Goal: Task Accomplishment & Management: Use online tool/utility

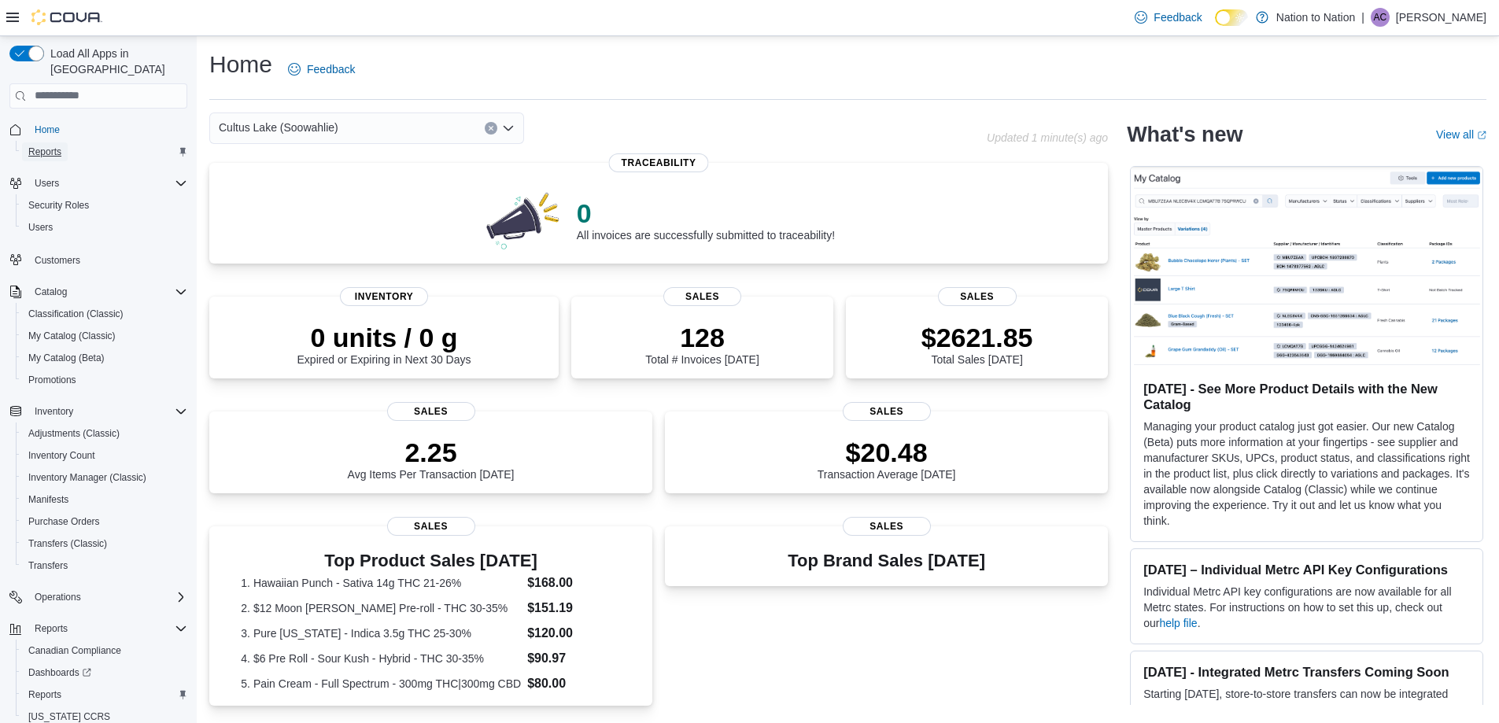
click at [46, 146] on span "Reports" at bounding box center [44, 152] width 33 height 13
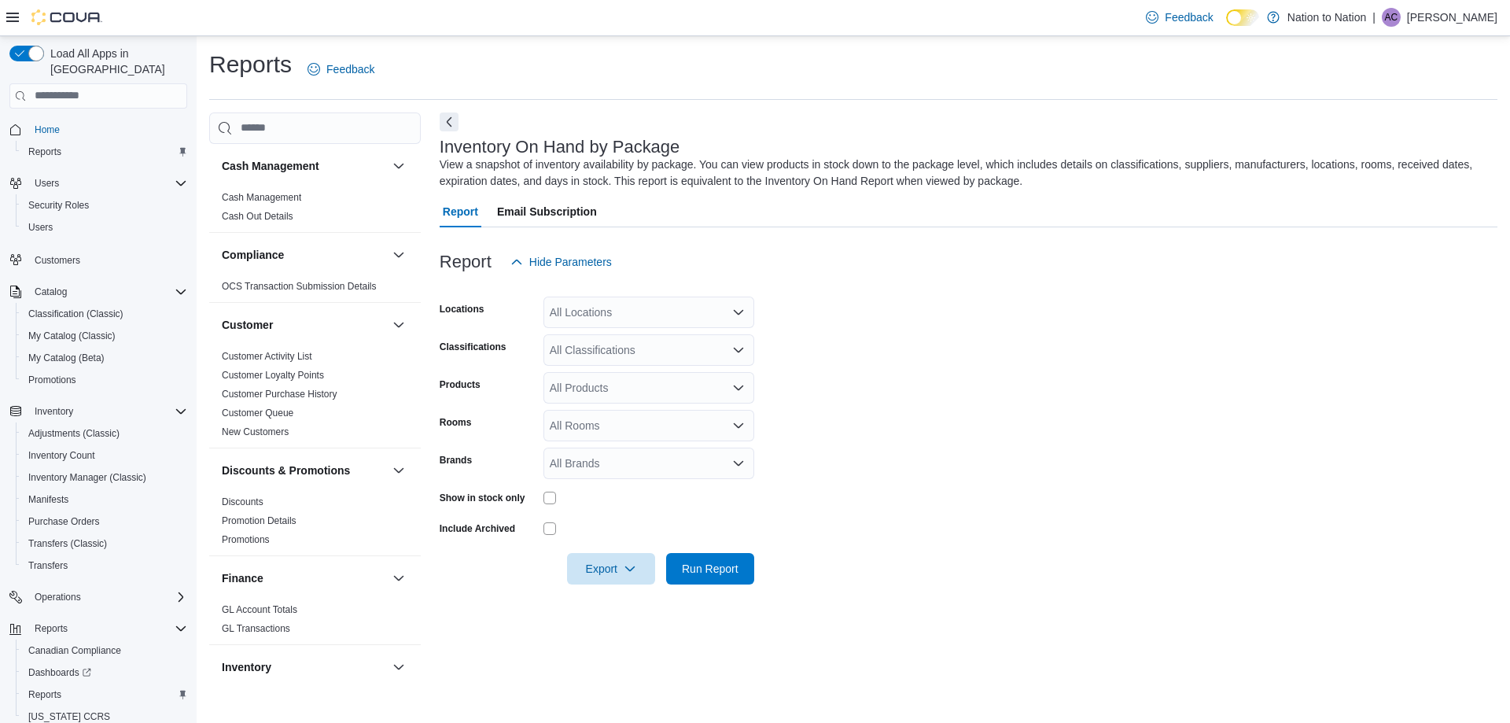
click at [692, 312] on div "All Locations" at bounding box center [649, 312] width 211 height 31
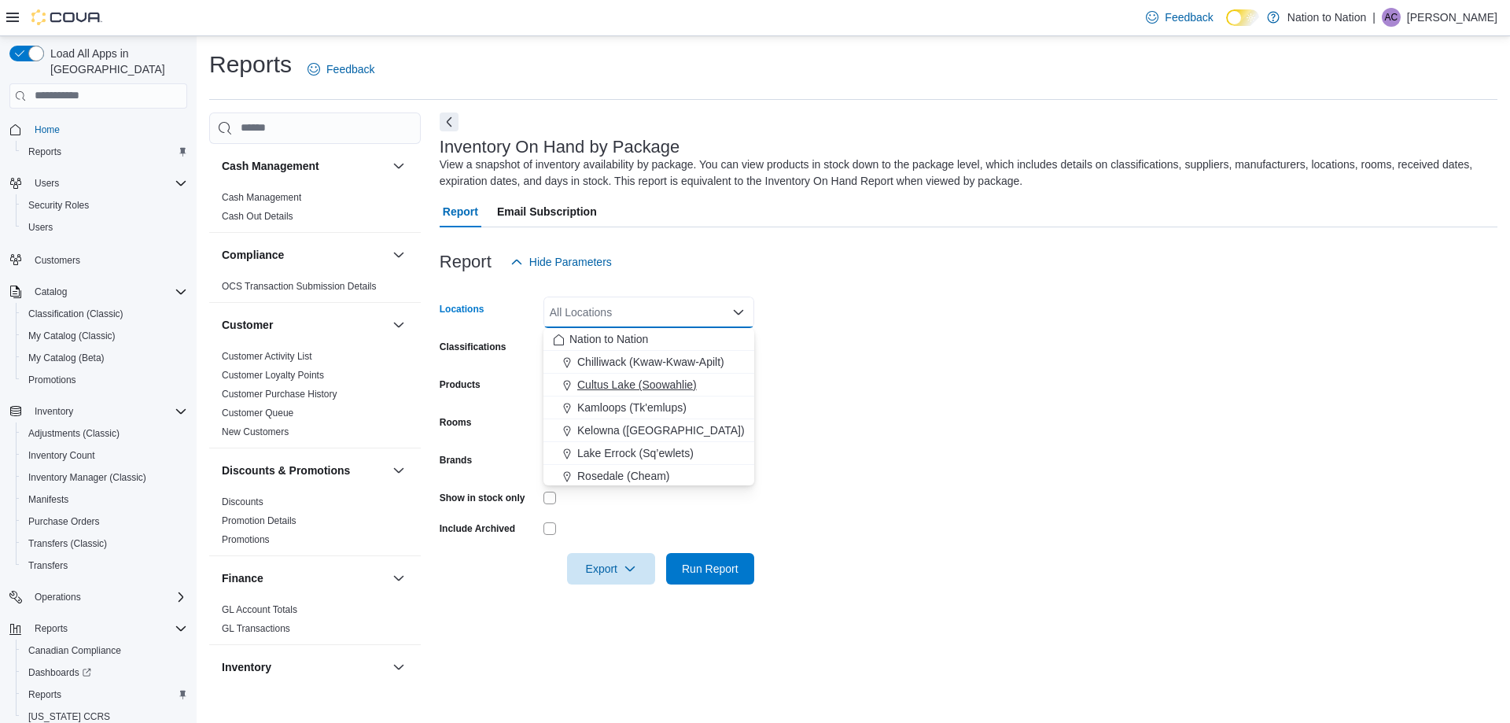
click at [610, 378] on span "Cultus Lake (Soowahlie)" at bounding box center [637, 385] width 120 height 16
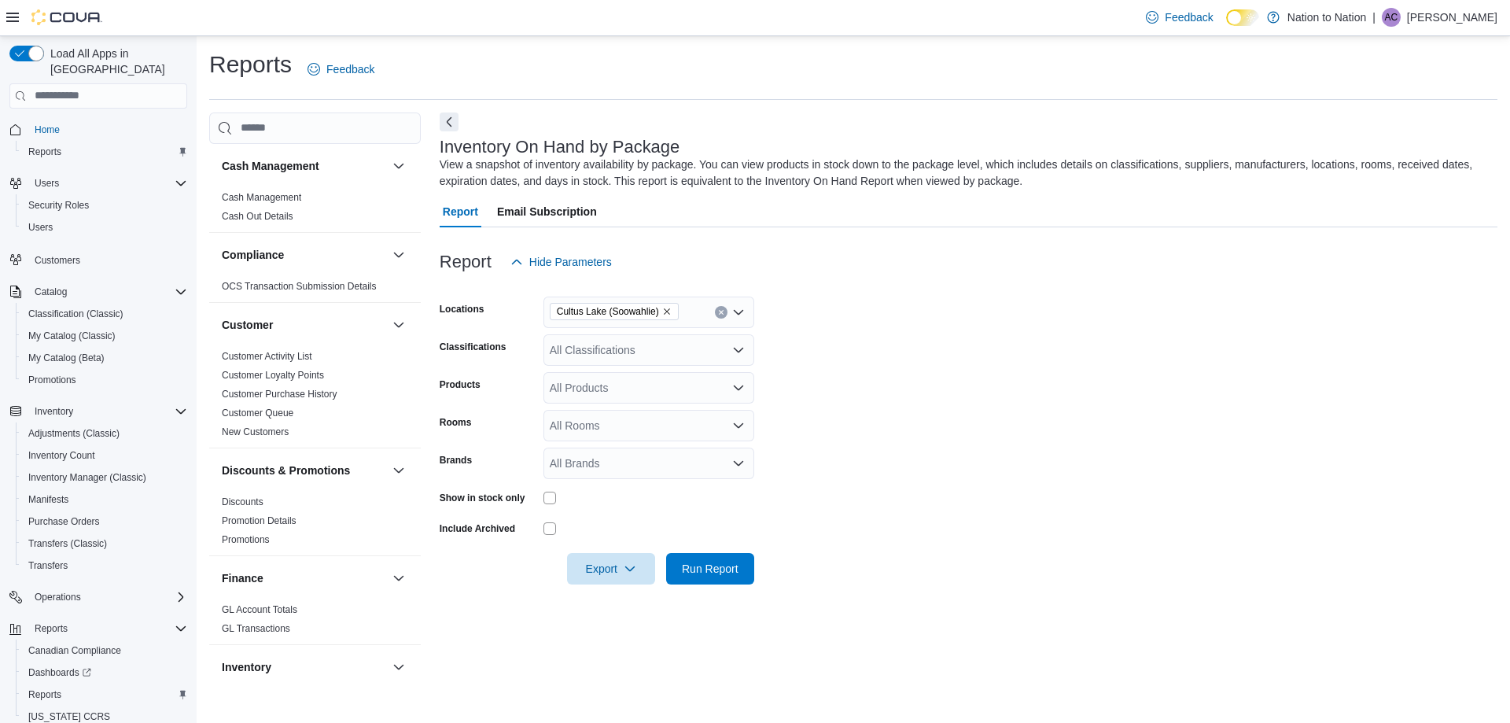
click at [799, 353] on form "Locations [GEOGRAPHIC_DATA] (Soowahlie) Classifications All Classifications Pro…" at bounding box center [969, 431] width 1058 height 307
click at [657, 348] on div "All Classifications" at bounding box center [649, 349] width 211 height 31
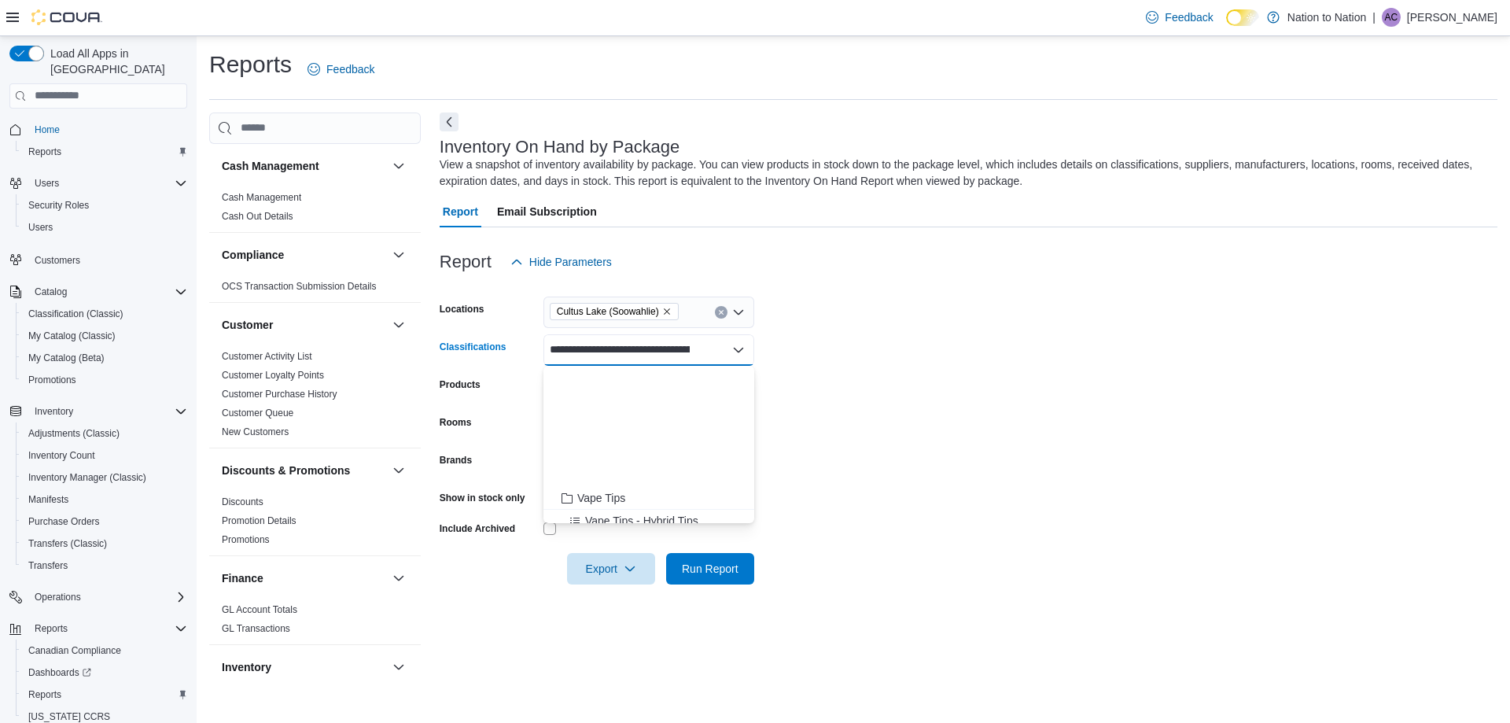
scroll to position [629, 0]
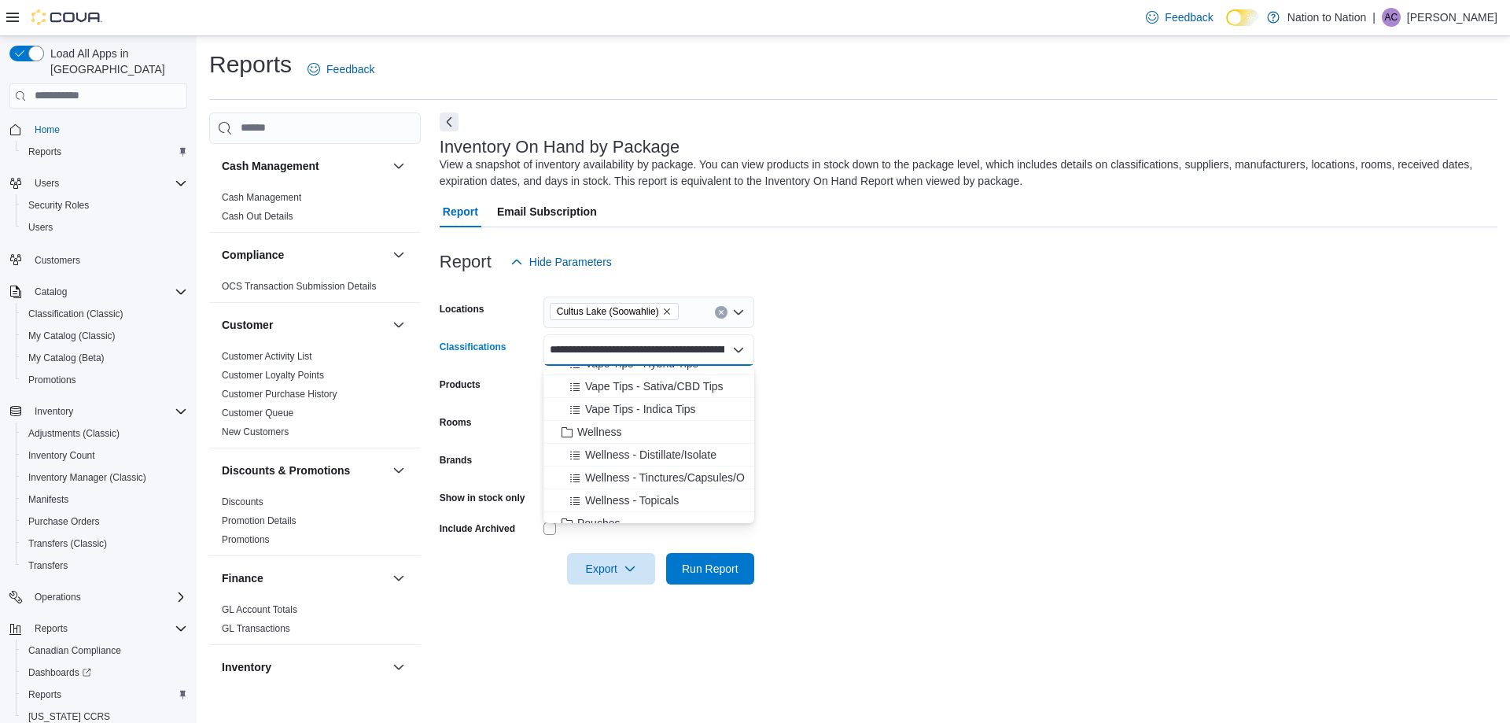
click at [718, 343] on input "Classifications" at bounding box center [637, 350] width 175 height 19
drag, startPoint x: 721, startPoint y: 344, endPoint x: 580, endPoint y: 346, distance: 141.6
click at [580, 346] on input "Classifications" at bounding box center [637, 350] width 175 height 19
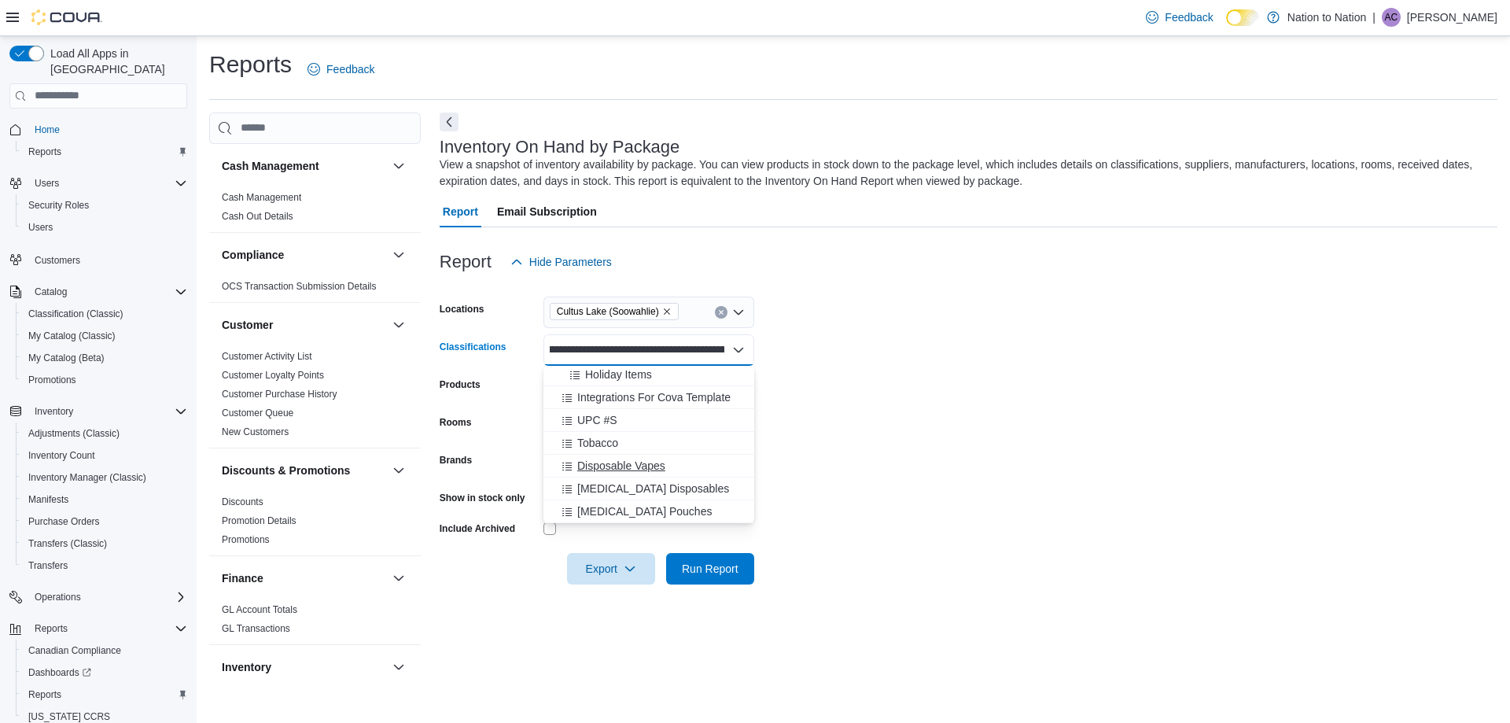
click at [644, 463] on span "Disposable Vapes" at bounding box center [621, 466] width 88 height 16
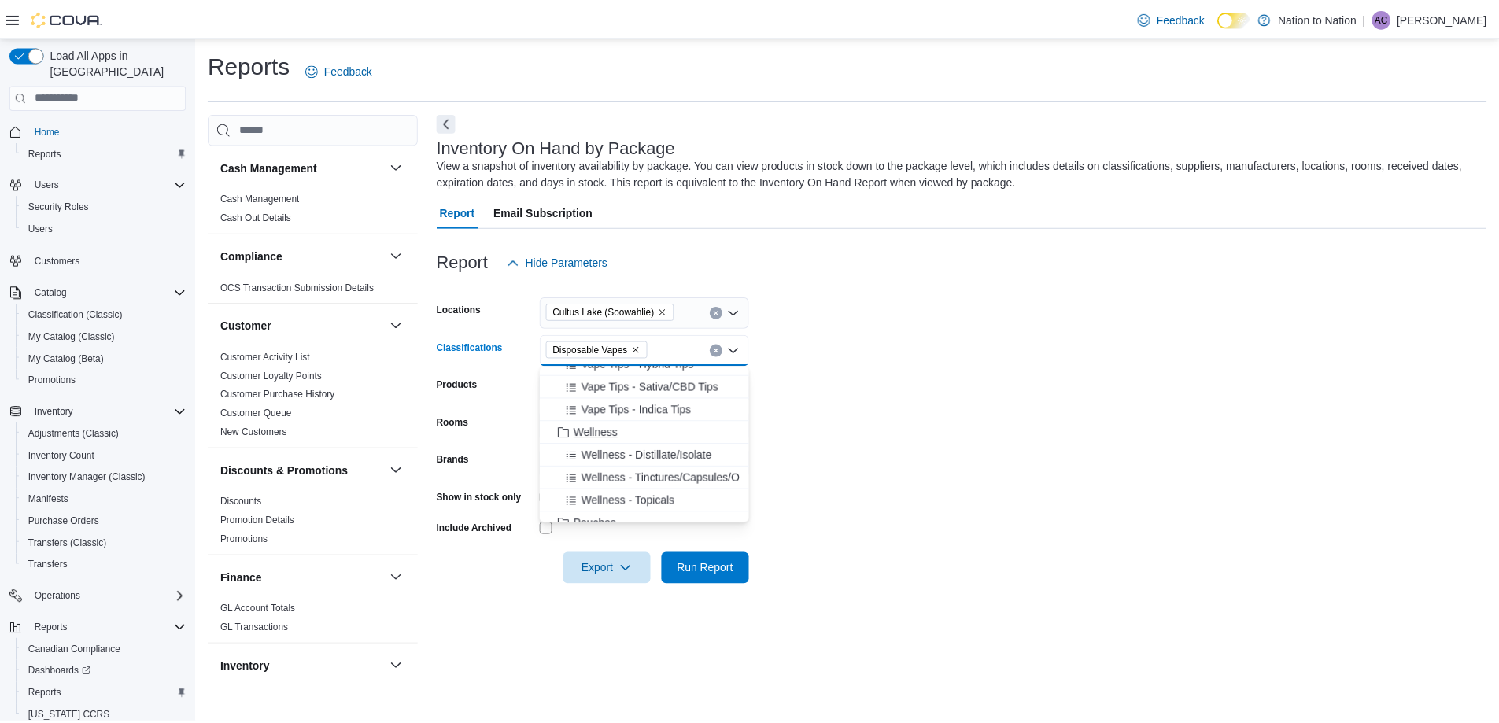
scroll to position [551, 0]
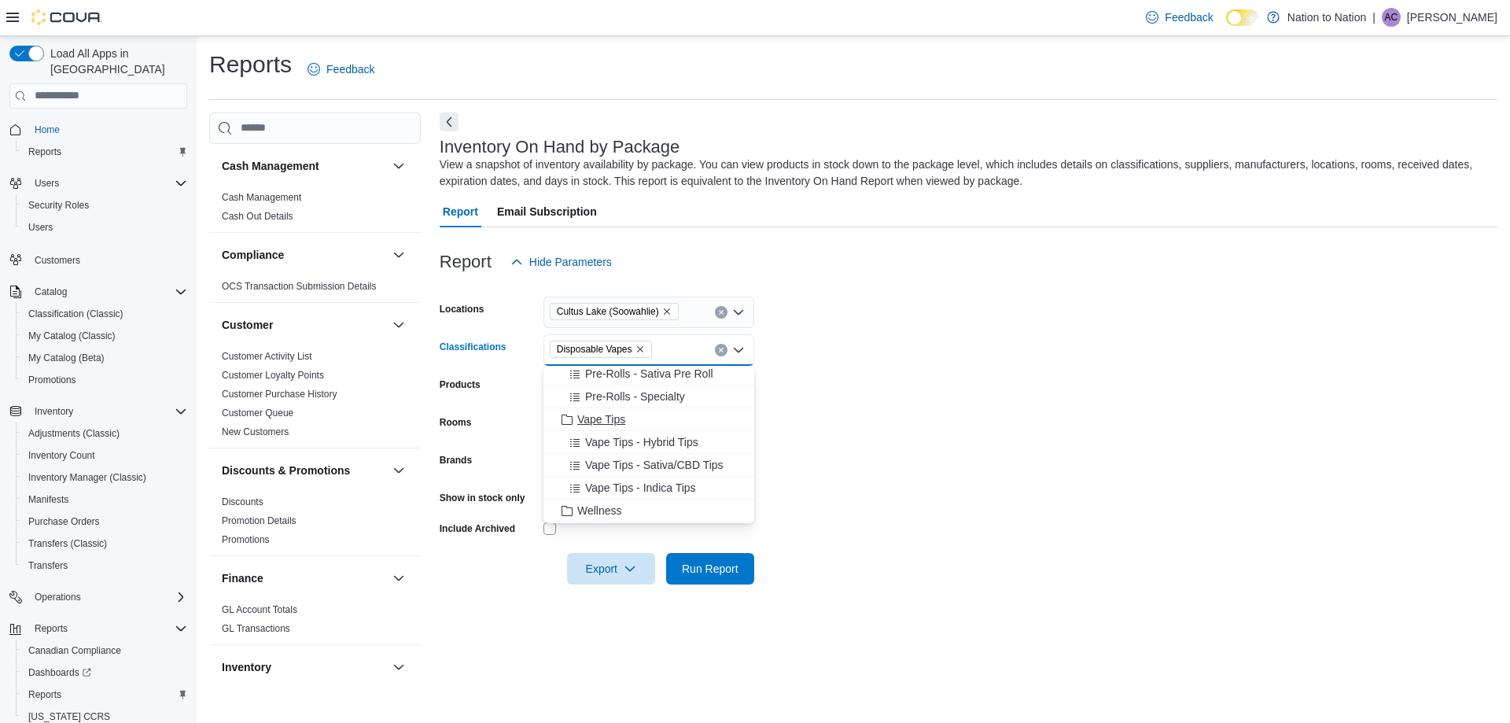
click at [623, 422] on span "Vape Tips" at bounding box center [601, 419] width 48 height 16
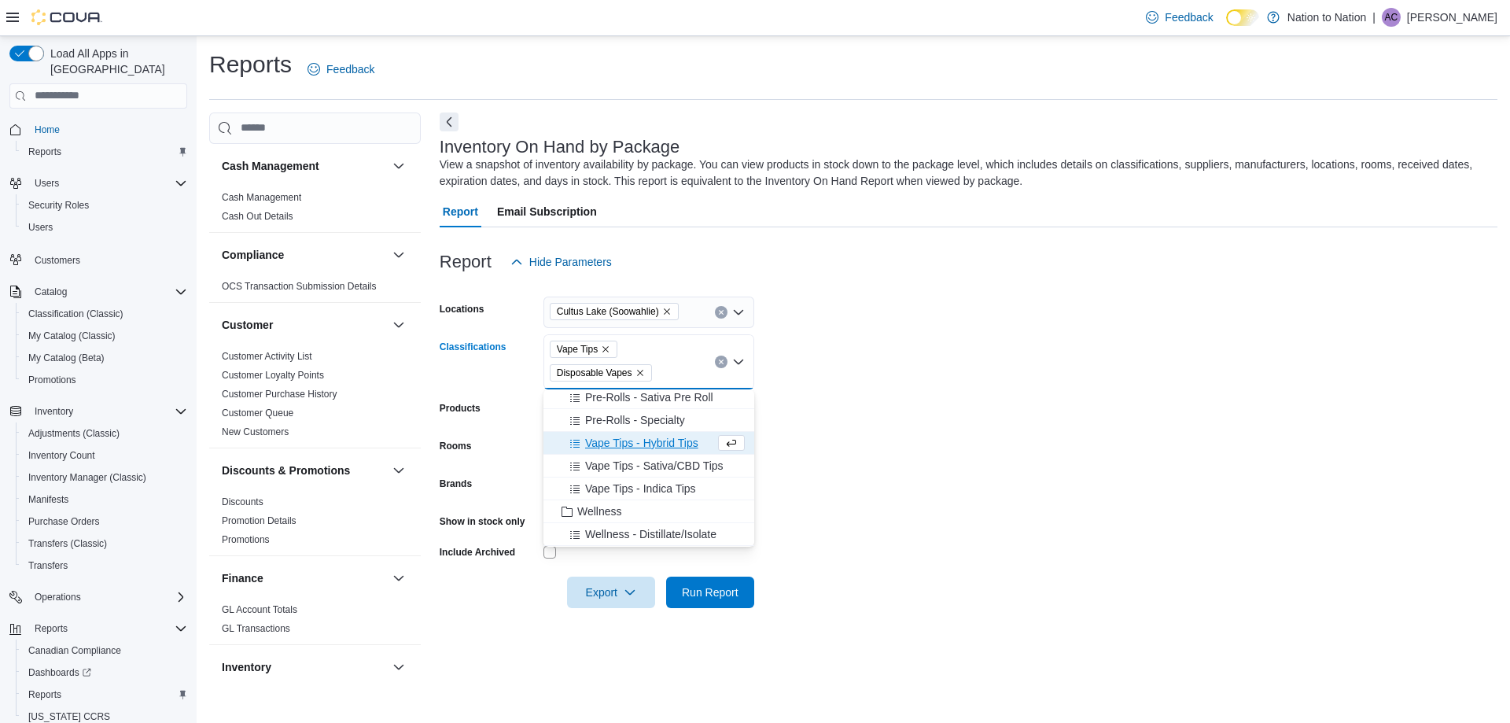
click at [843, 487] on form "Locations [GEOGRAPHIC_DATA] (Soowahlie) Classifications Vape Tips Disposable Va…" at bounding box center [969, 443] width 1058 height 330
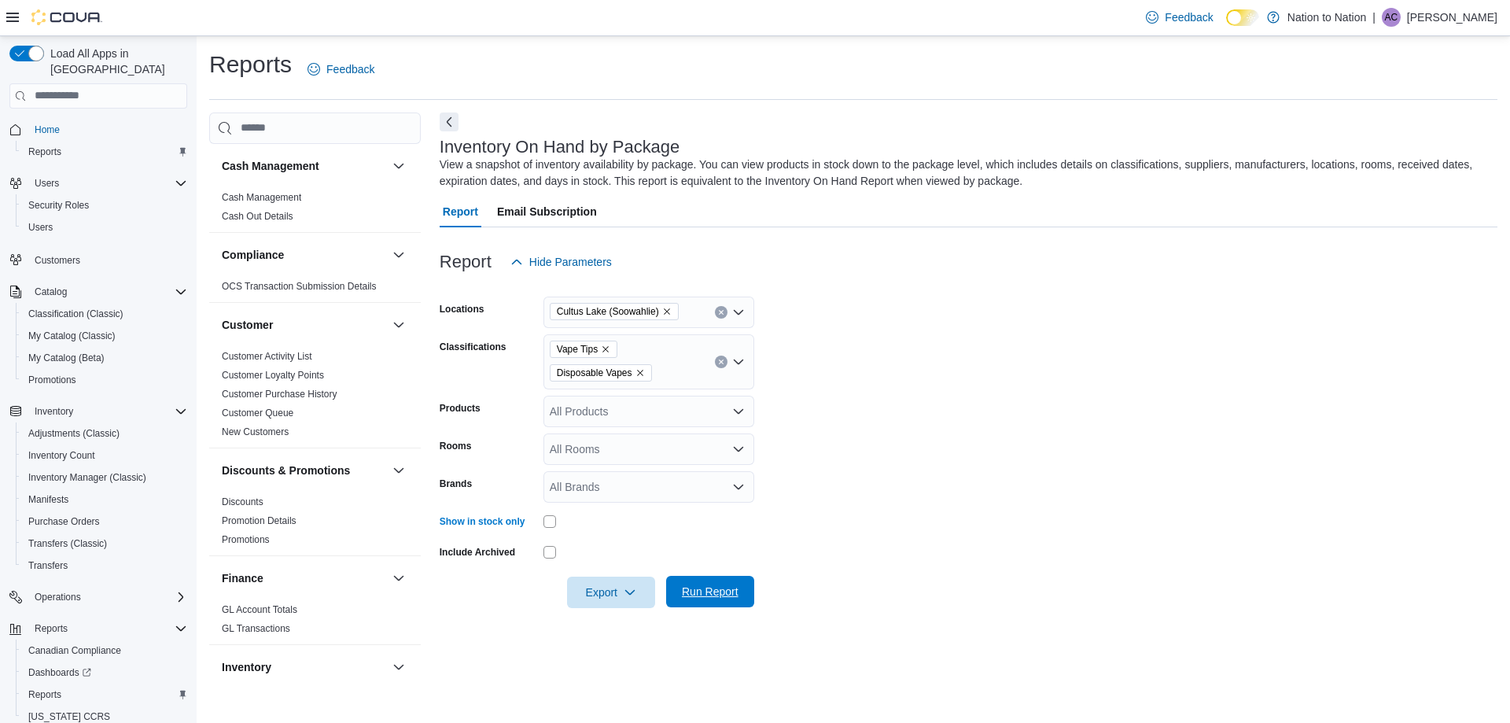
click at [714, 591] on span "Run Report" at bounding box center [710, 592] width 57 height 16
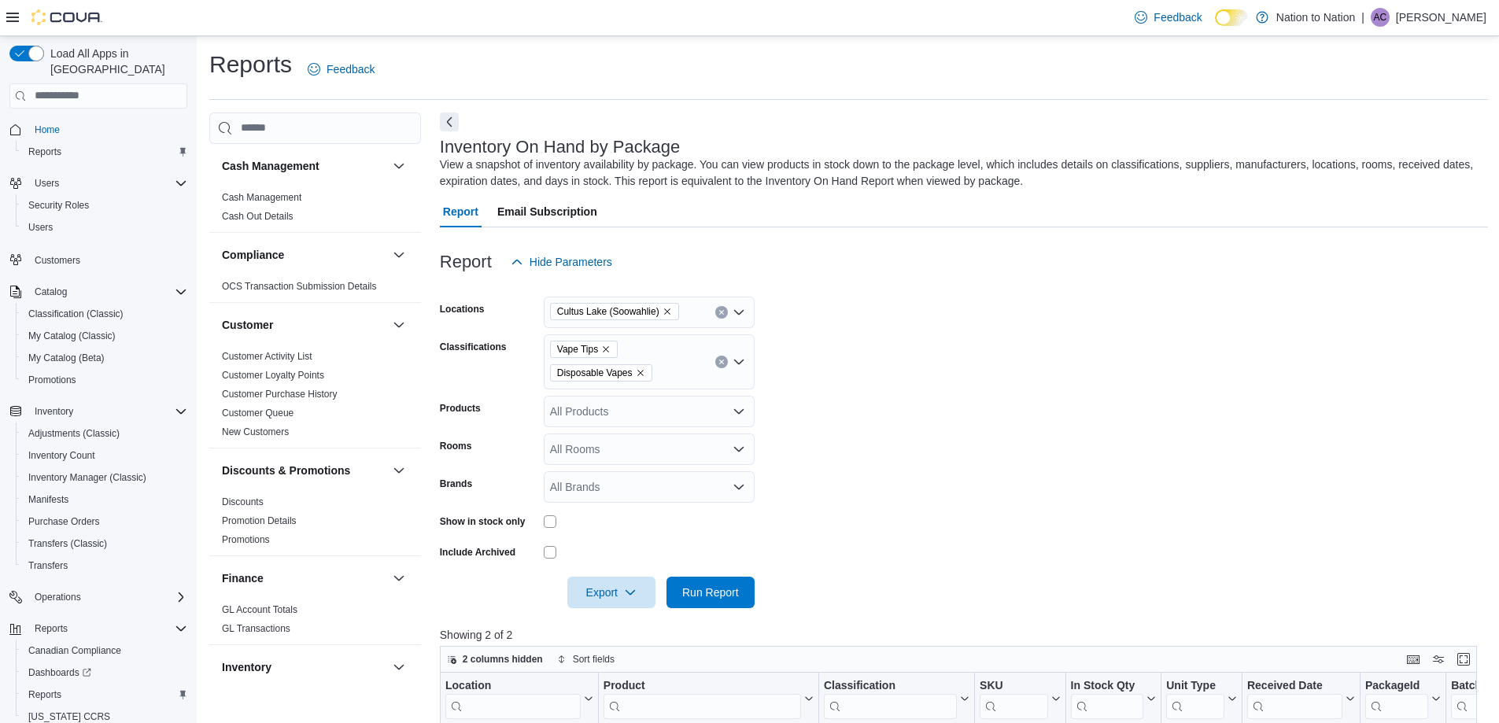
click at [733, 360] on icon "Open list of options" at bounding box center [738, 362] width 13 height 13
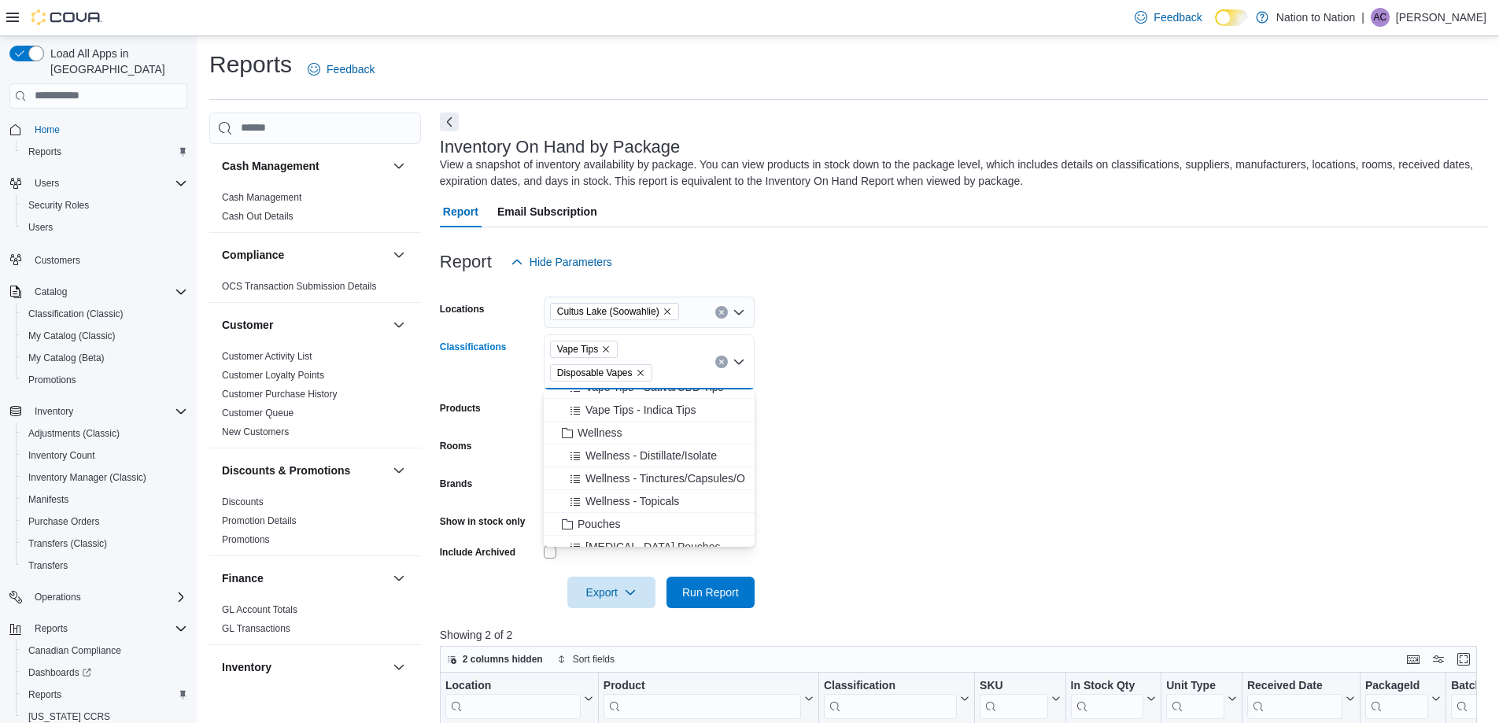
scroll to position [551, 0]
click at [652, 487] on span "Vape Tips - Indica Tips" at bounding box center [640, 489] width 111 height 16
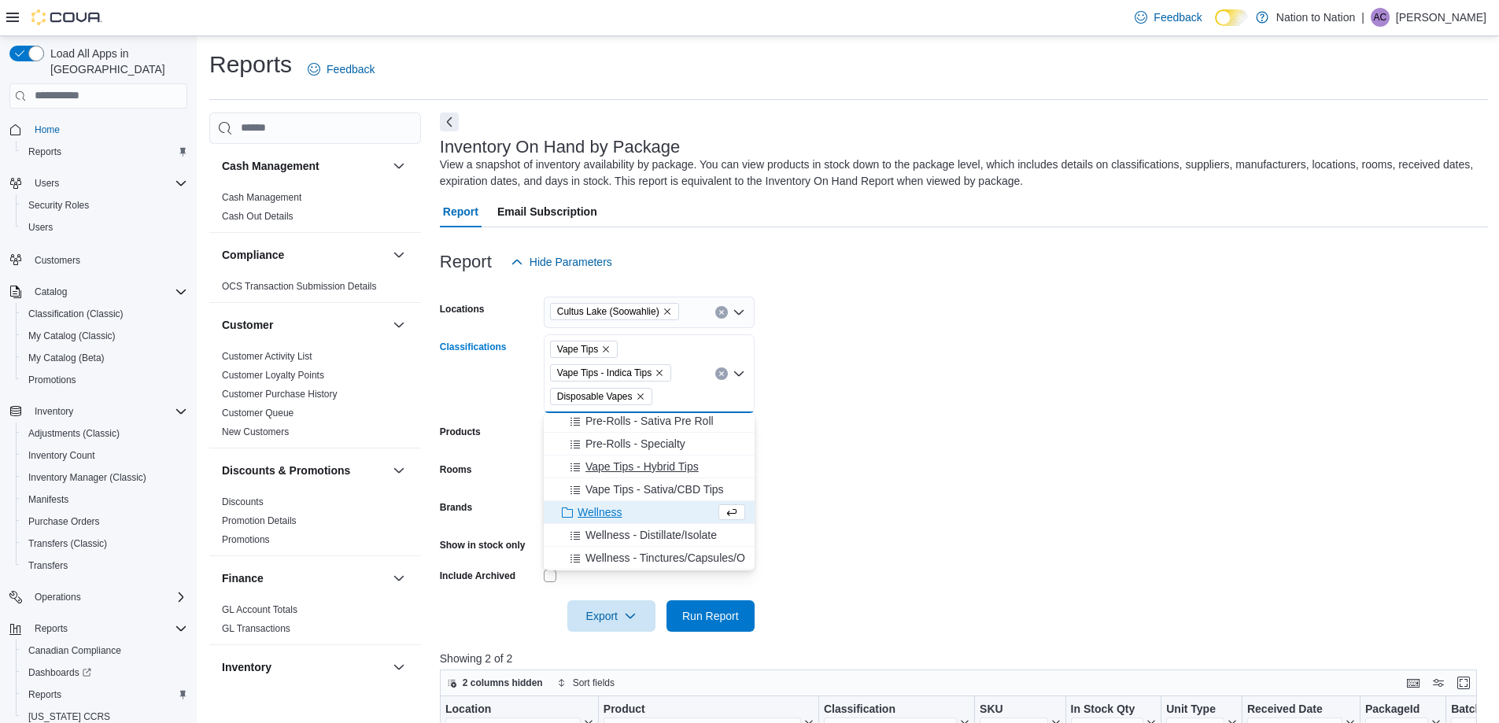
click at [666, 468] on span "Vape Tips - Hybrid Tips" at bounding box center [641, 467] width 113 height 16
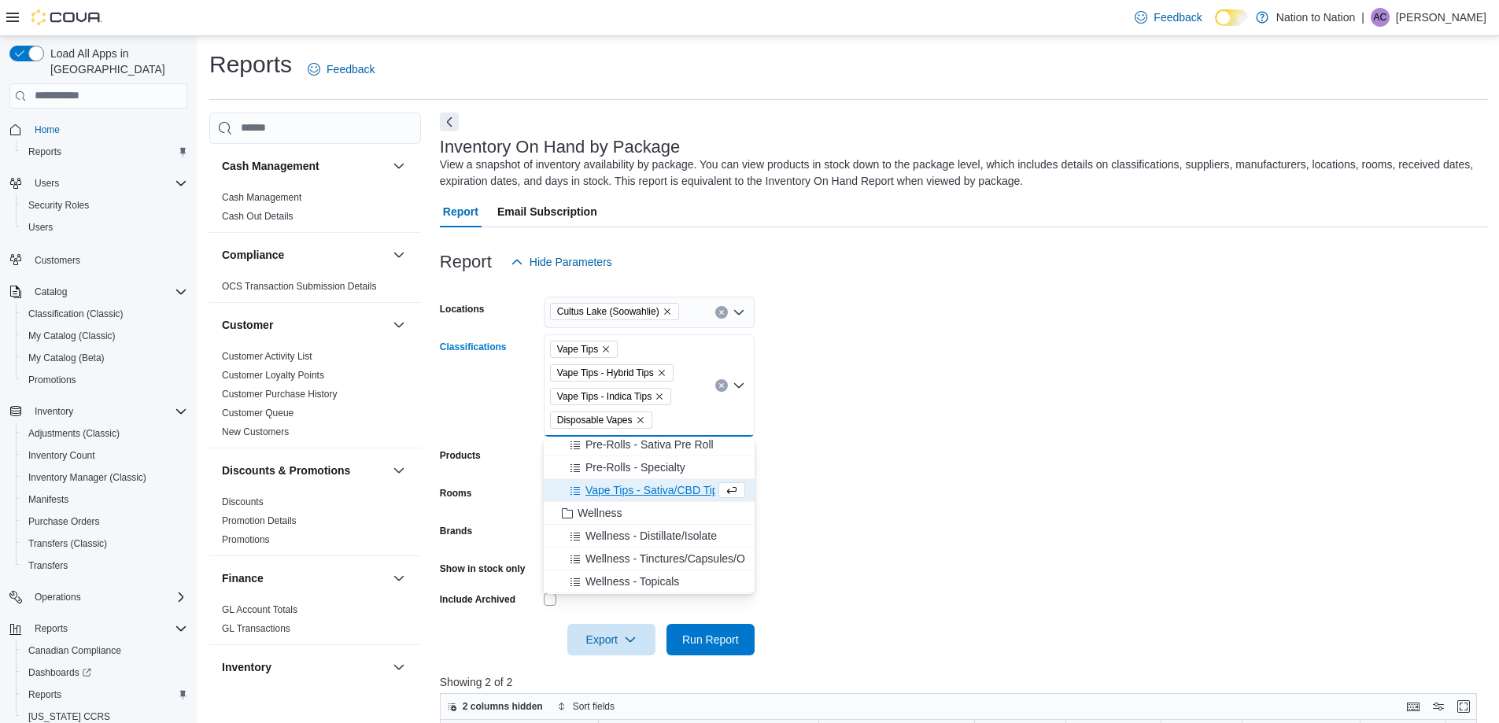
click at [659, 489] on span "Vape Tips - Sativa/CBD Tips" at bounding box center [654, 490] width 138 height 16
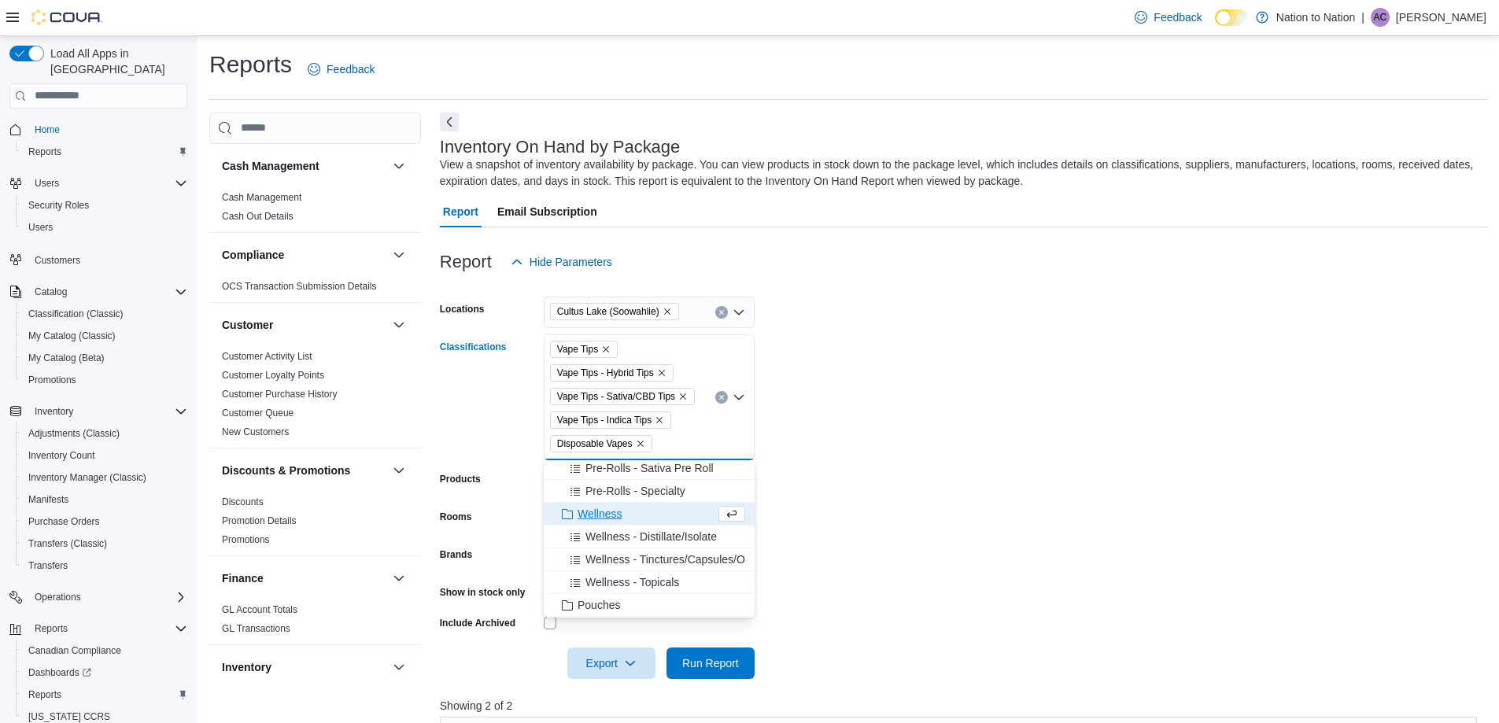
click at [864, 497] on form "Locations [GEOGRAPHIC_DATA] (Soowahlie) Classifications Vape Tips Vape Tips - H…" at bounding box center [964, 478] width 1048 height 401
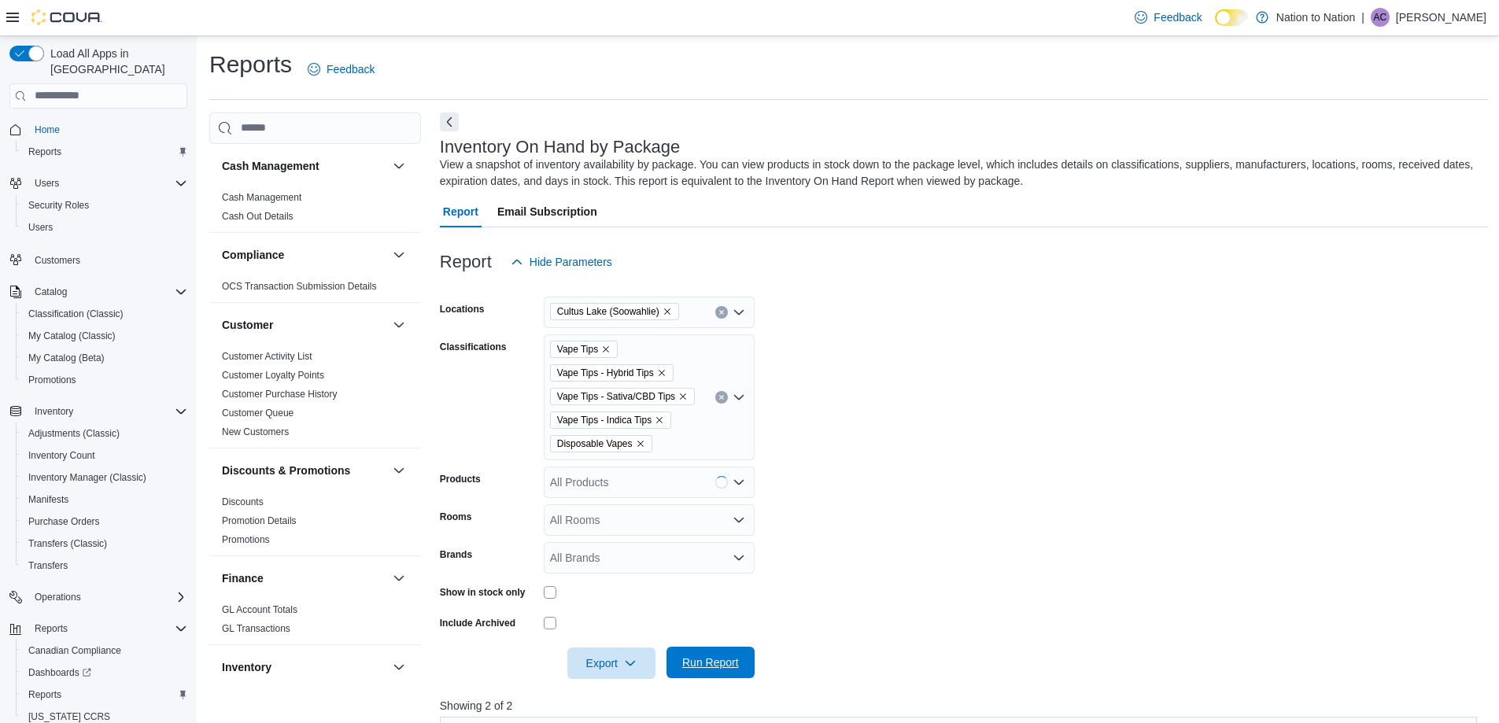
click at [687, 660] on span "Run Report" at bounding box center [710, 663] width 57 height 16
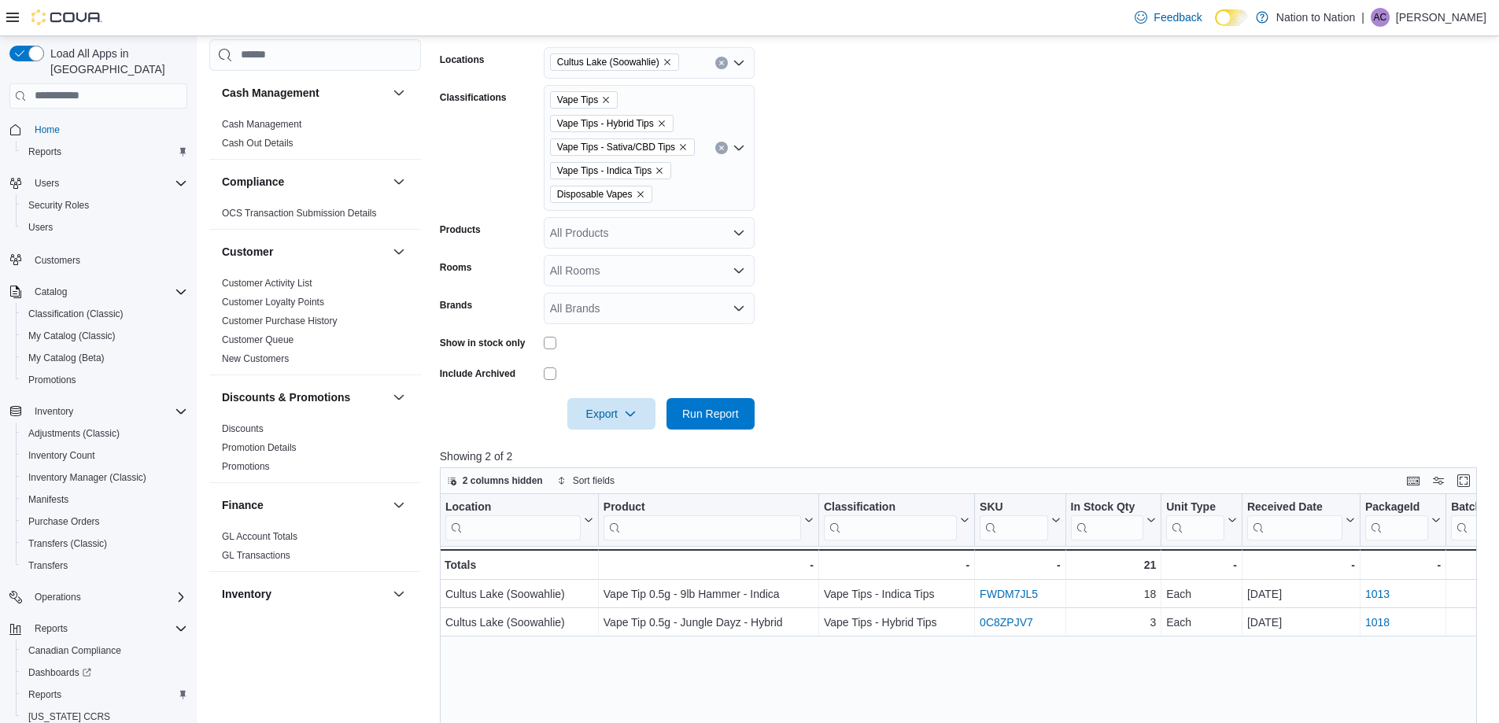
scroll to position [157, 0]
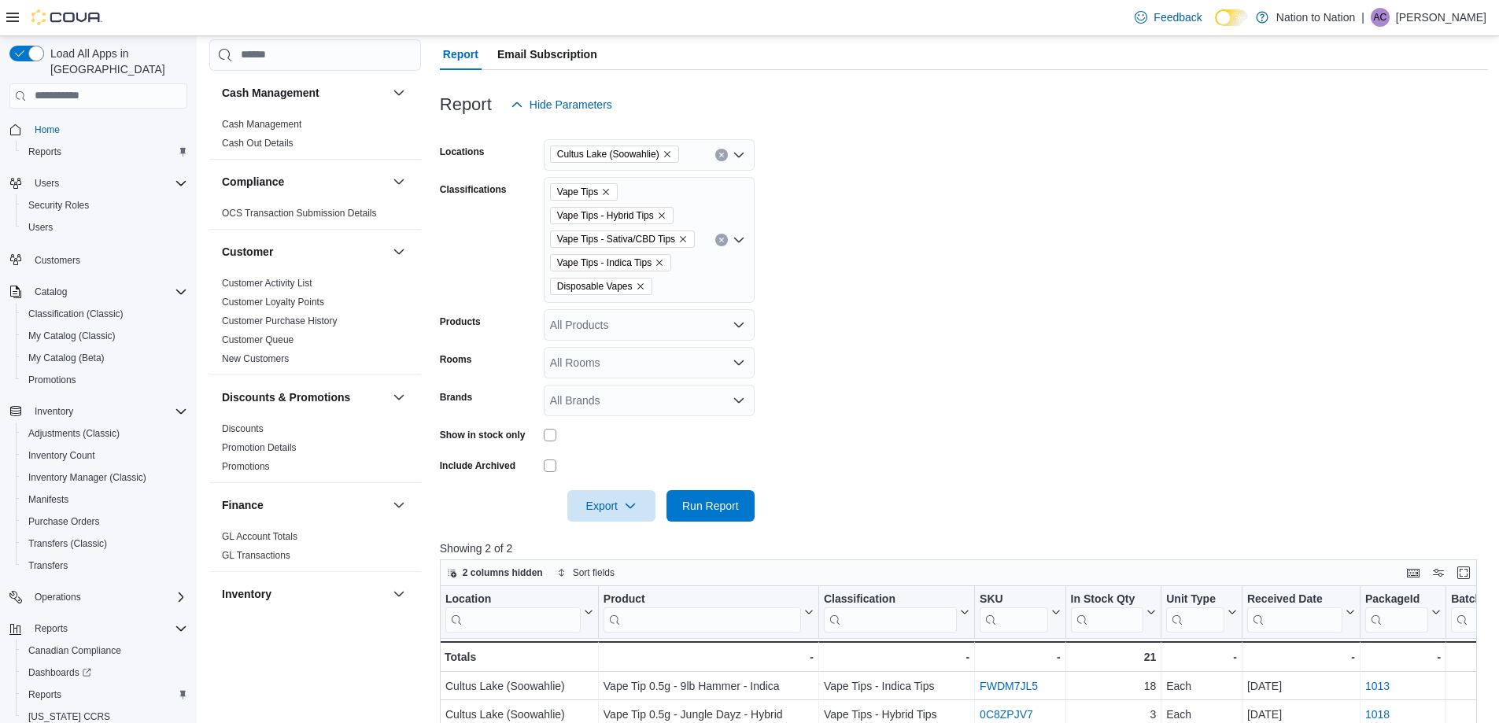
click at [701, 319] on div "All Products" at bounding box center [649, 324] width 211 height 31
drag, startPoint x: 935, startPoint y: 311, endPoint x: 853, endPoint y: 318, distance: 82.1
click at [935, 311] on form "Locations [GEOGRAPHIC_DATA] (Soowahlie) Classifications Vape Tips Vape Tips - H…" at bounding box center [964, 320] width 1048 height 401
click at [711, 356] on div "All Rooms" at bounding box center [649, 362] width 211 height 31
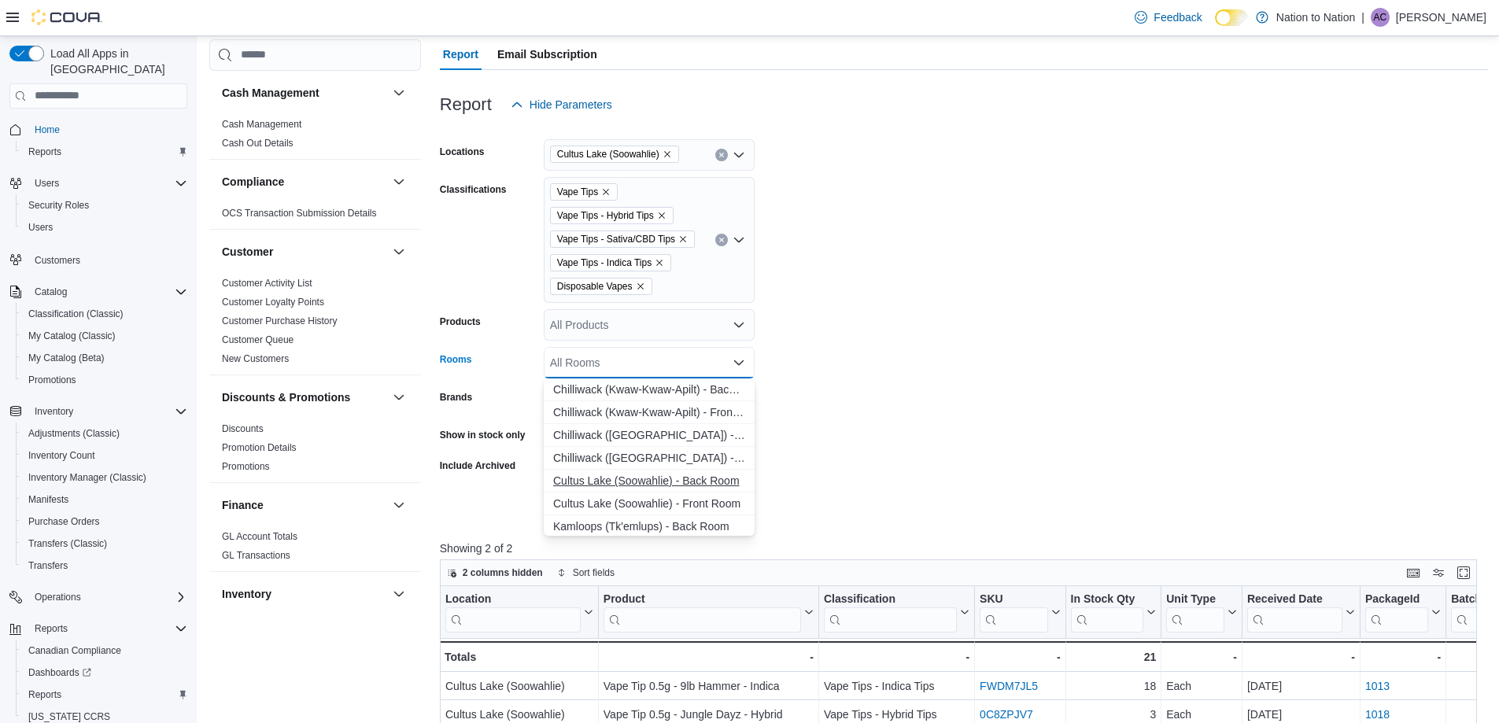
click at [605, 481] on span "Cultus Lake (Soowahlie) - Back Room" at bounding box center [649, 481] width 192 height 16
click at [605, 481] on span "Cultus Lake (Soowahlie) - Front Room" at bounding box center [634, 481] width 162 height 16
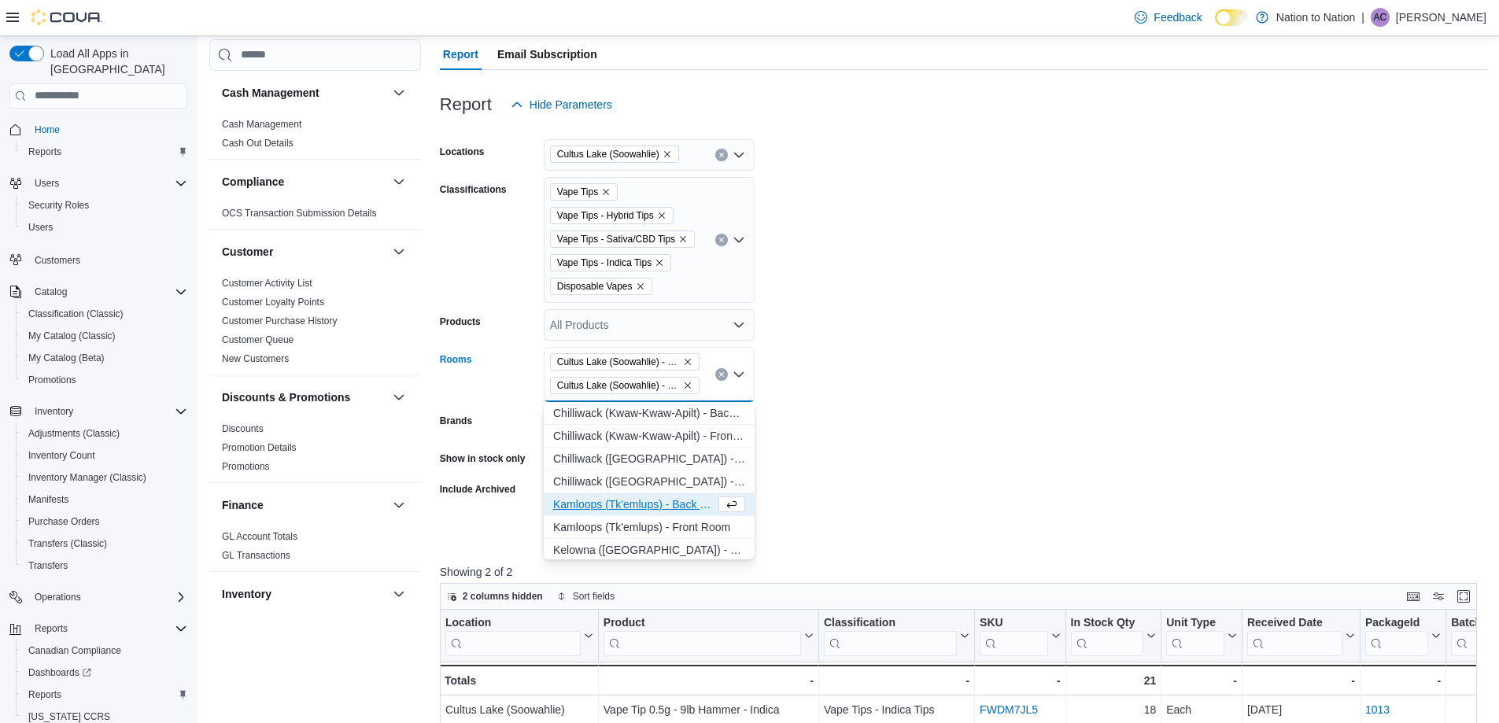
click at [832, 441] on form "Locations [GEOGRAPHIC_DATA] (Soowahlie) Classifications Vape Tips Vape Tips - H…" at bounding box center [964, 332] width 1048 height 425
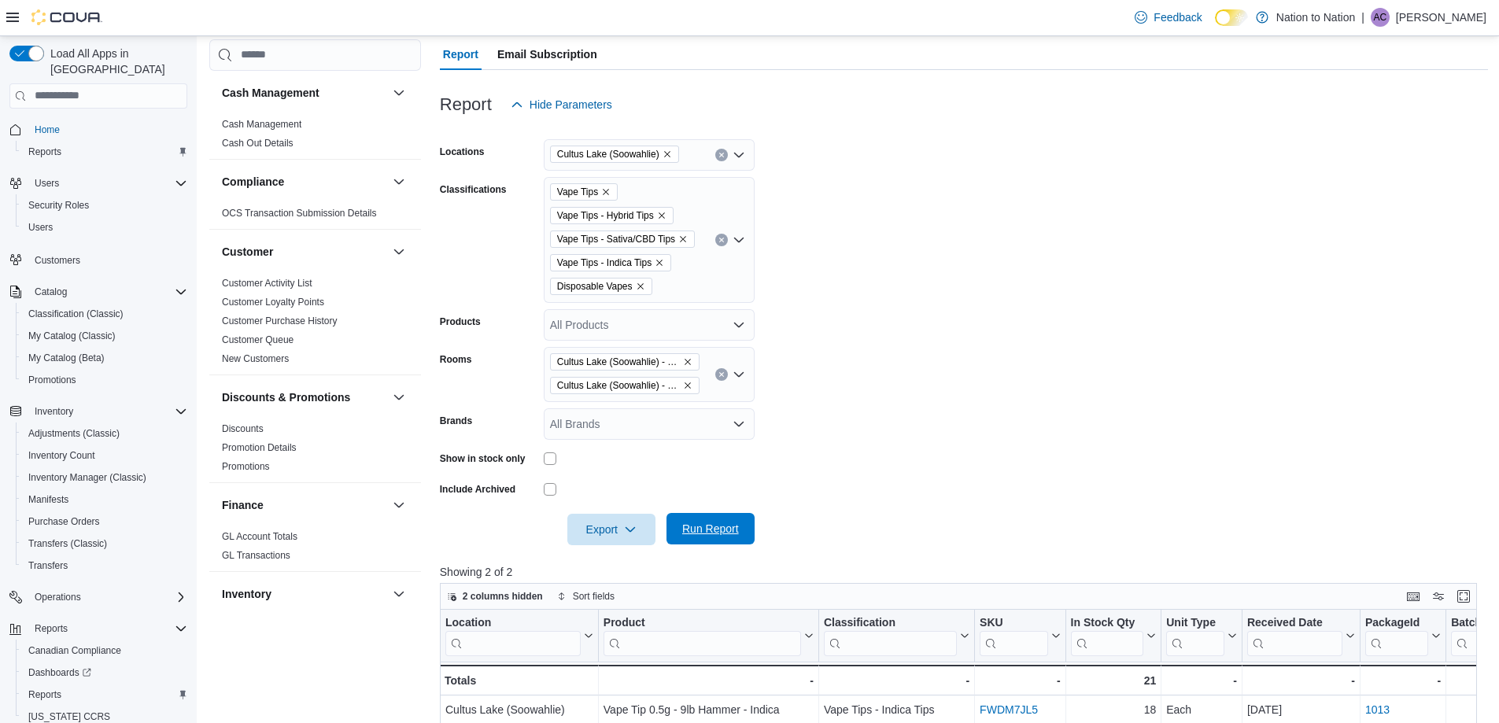
drag, startPoint x: 702, startPoint y: 524, endPoint x: 693, endPoint y: 518, distance: 10.3
click at [703, 524] on span "Run Report" at bounding box center [710, 529] width 57 height 16
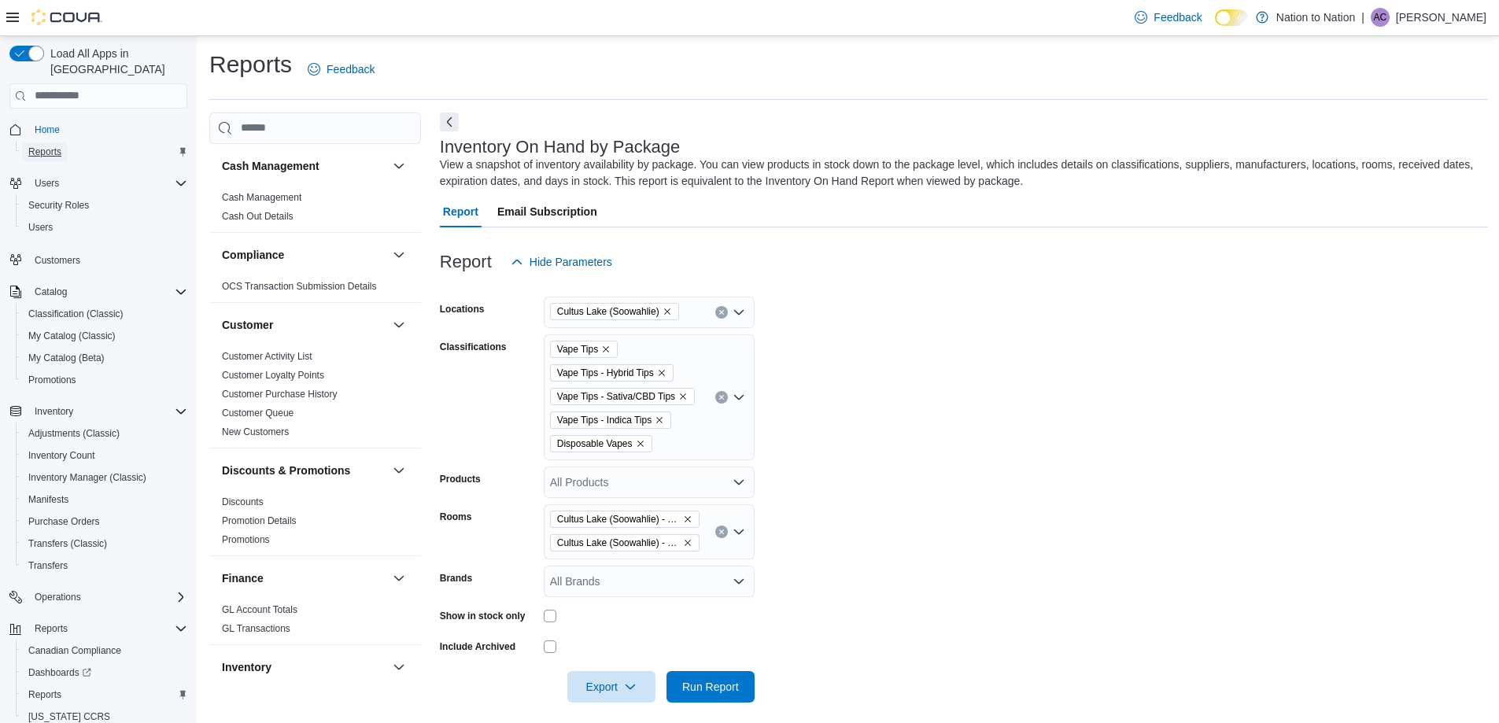
click at [43, 146] on span "Reports" at bounding box center [44, 152] width 33 height 13
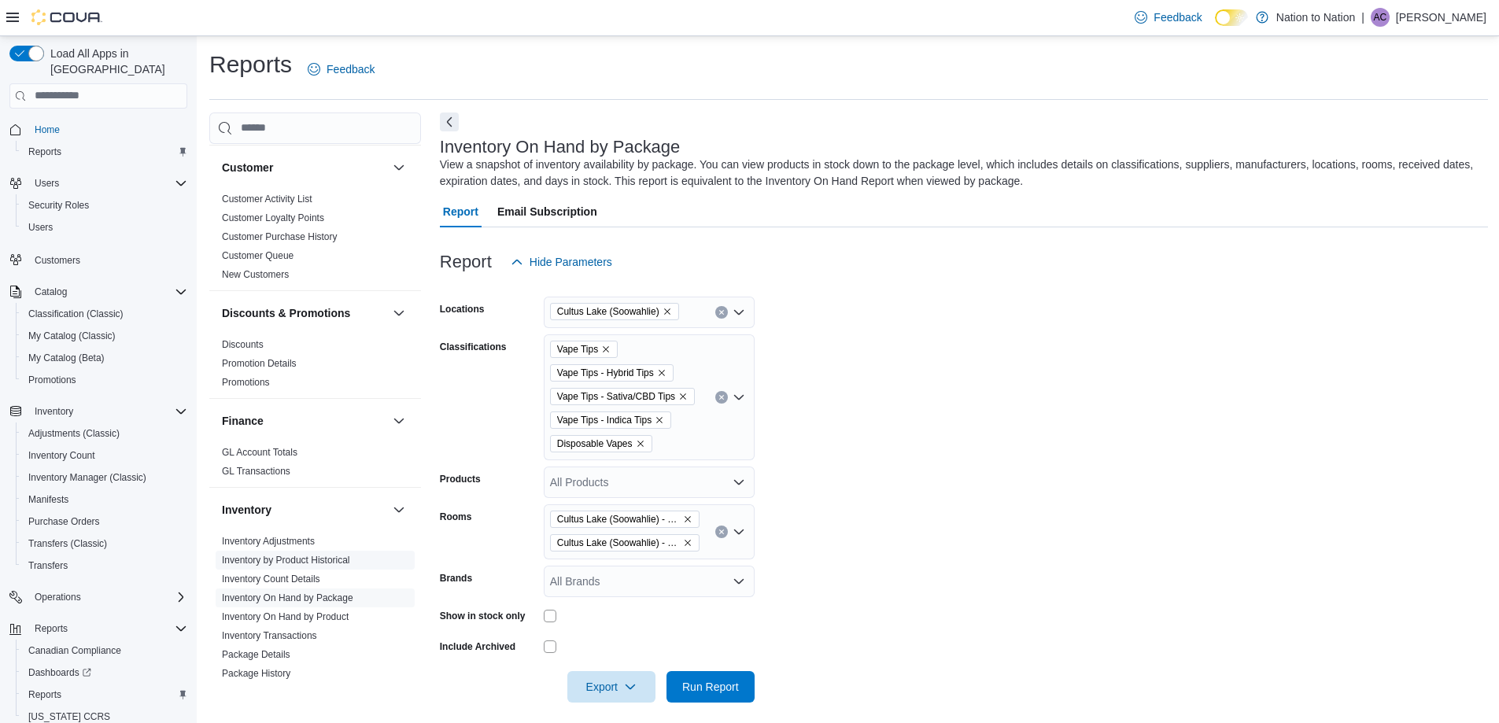
click at [341, 556] on link "Inventory by Product Historical" at bounding box center [286, 560] width 128 height 11
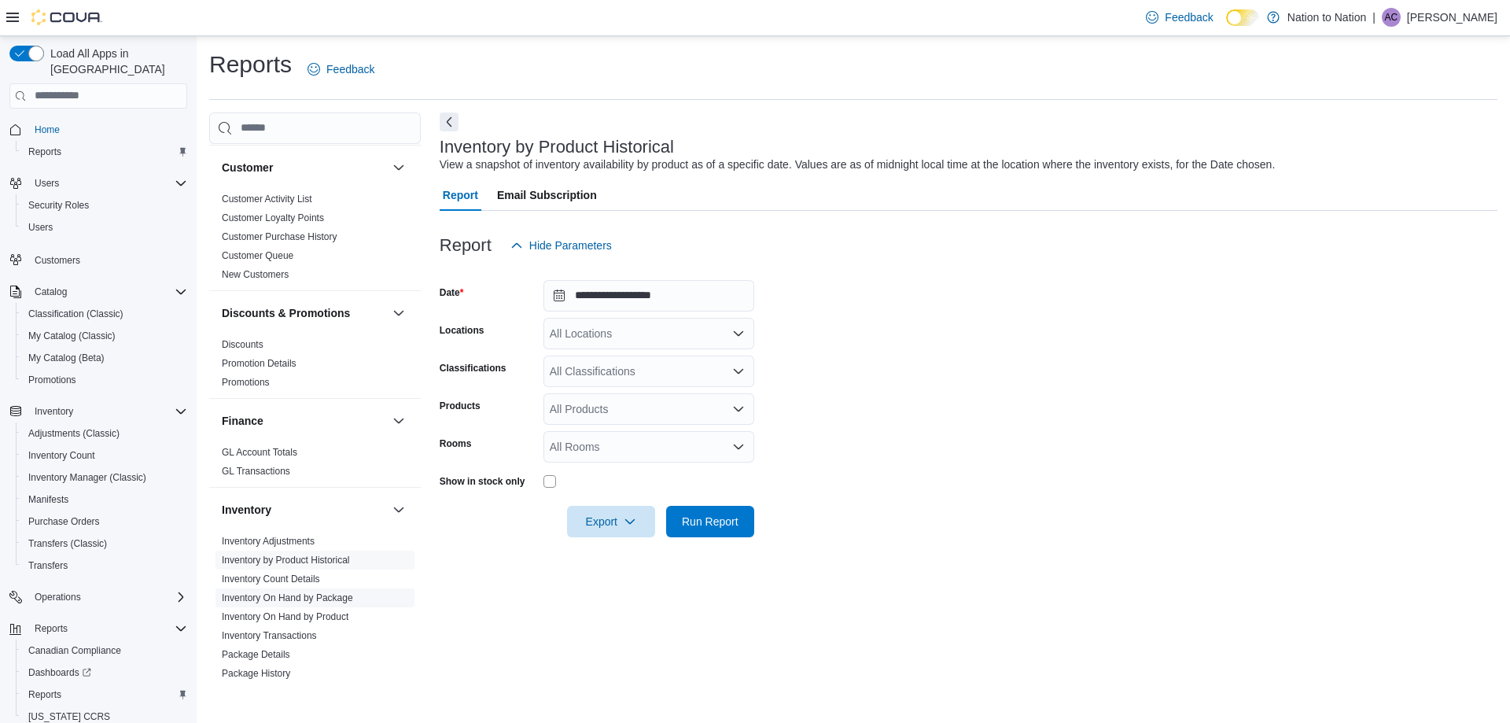
click at [300, 594] on link "Inventory On Hand by Package" at bounding box center [287, 597] width 131 height 11
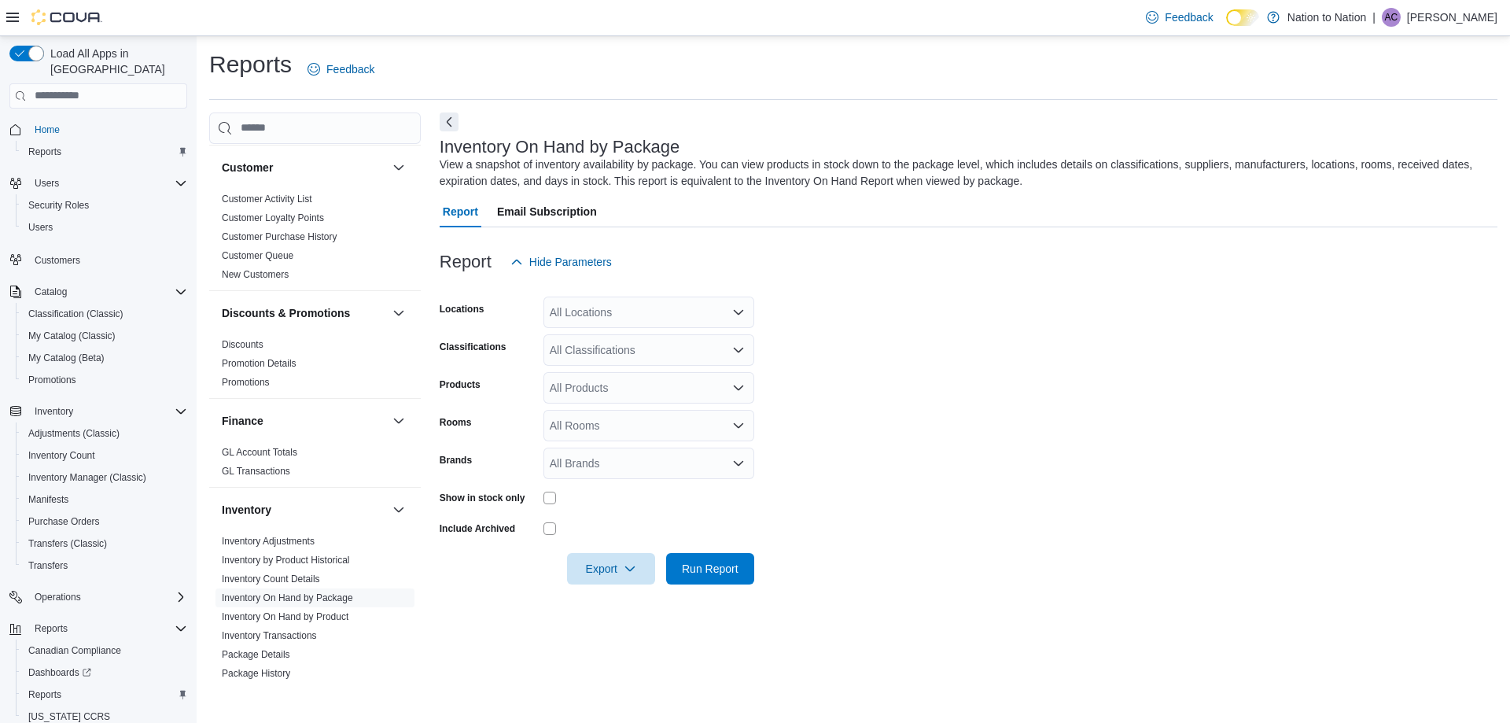
click at [621, 422] on div "All Rooms" at bounding box center [649, 425] width 211 height 31
click at [293, 617] on link "Inventory On Hand by Product" at bounding box center [285, 616] width 127 height 11
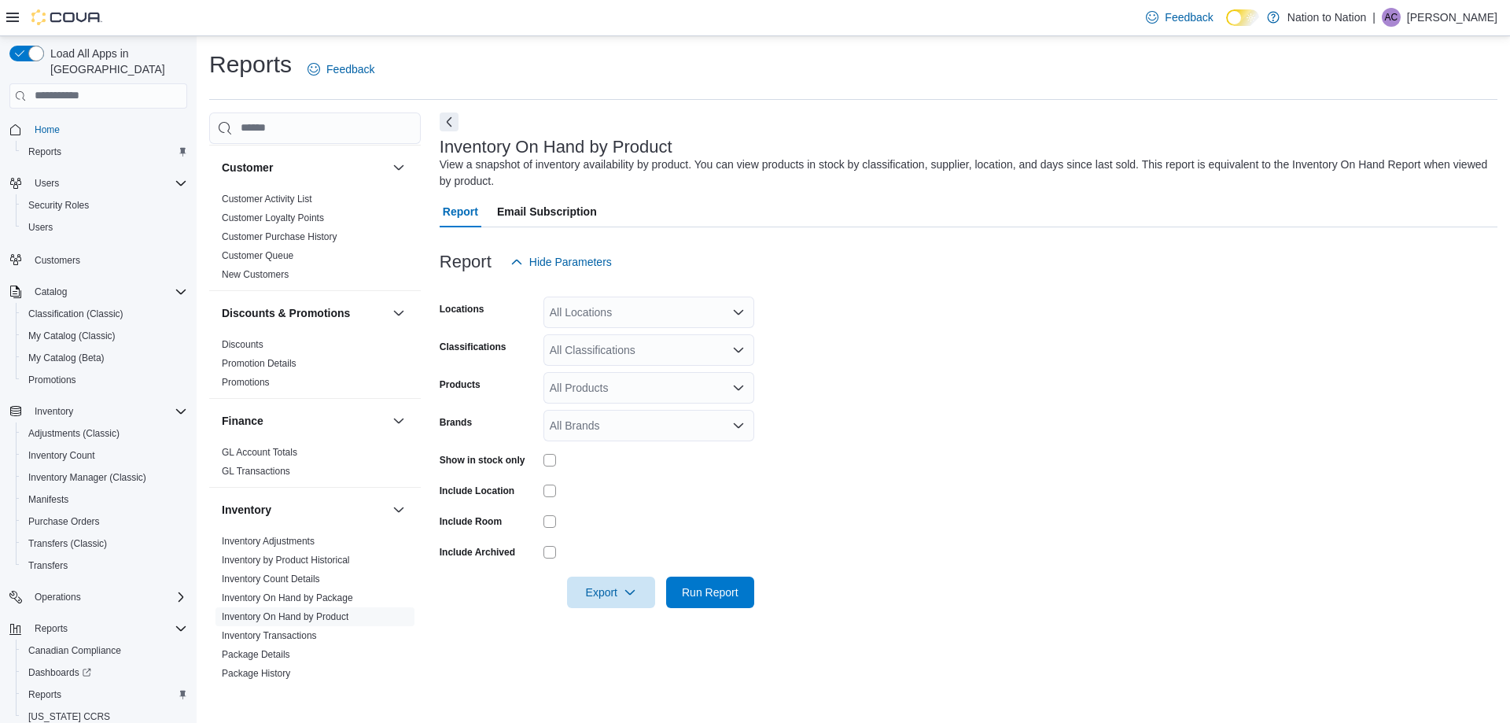
click at [673, 293] on div at bounding box center [969, 287] width 1058 height 19
click at [637, 304] on div "All Locations" at bounding box center [649, 312] width 211 height 31
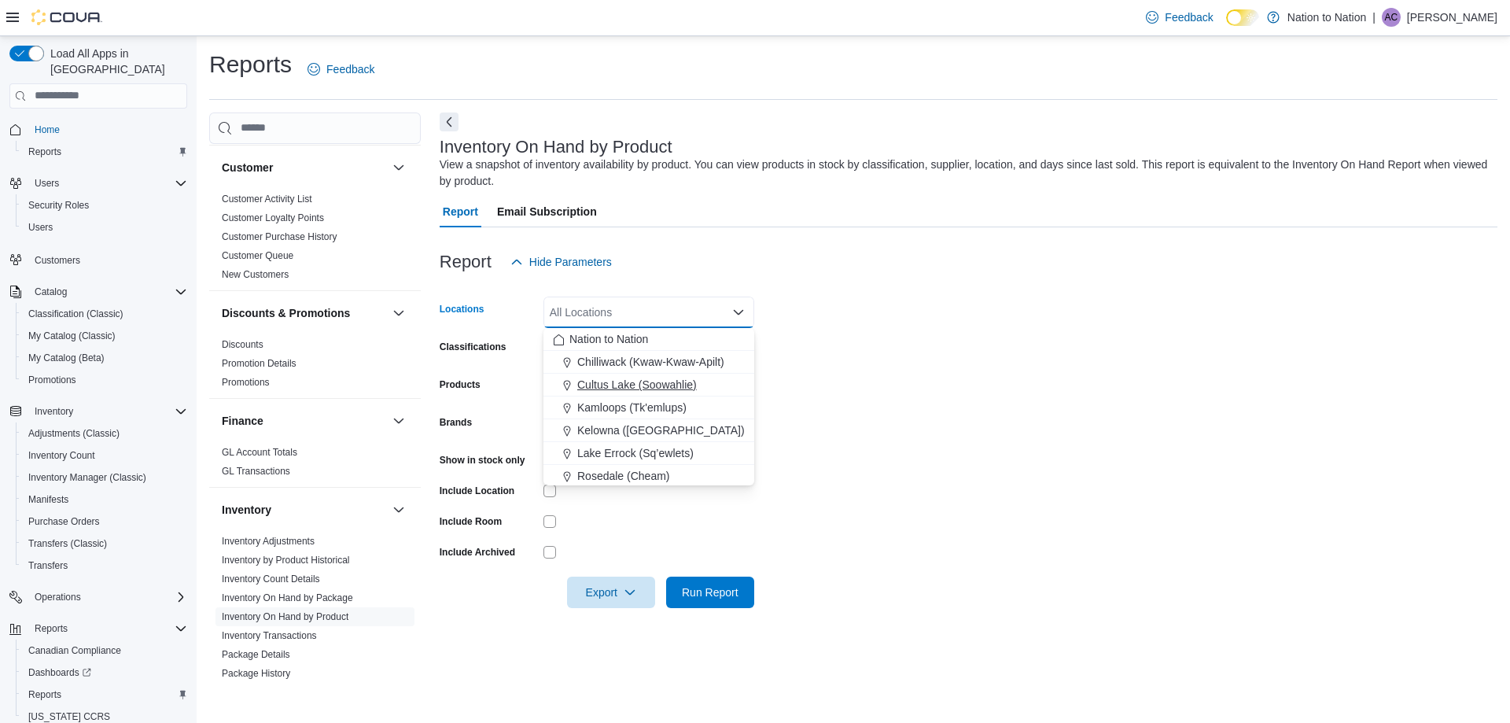
click at [626, 387] on span "Cultus Lake (Soowahlie)" at bounding box center [637, 385] width 120 height 16
click at [884, 357] on form "Locations [GEOGRAPHIC_DATA] (Soowahlie) Combo box. Selected. Cultus Lake (Soowa…" at bounding box center [969, 443] width 1058 height 330
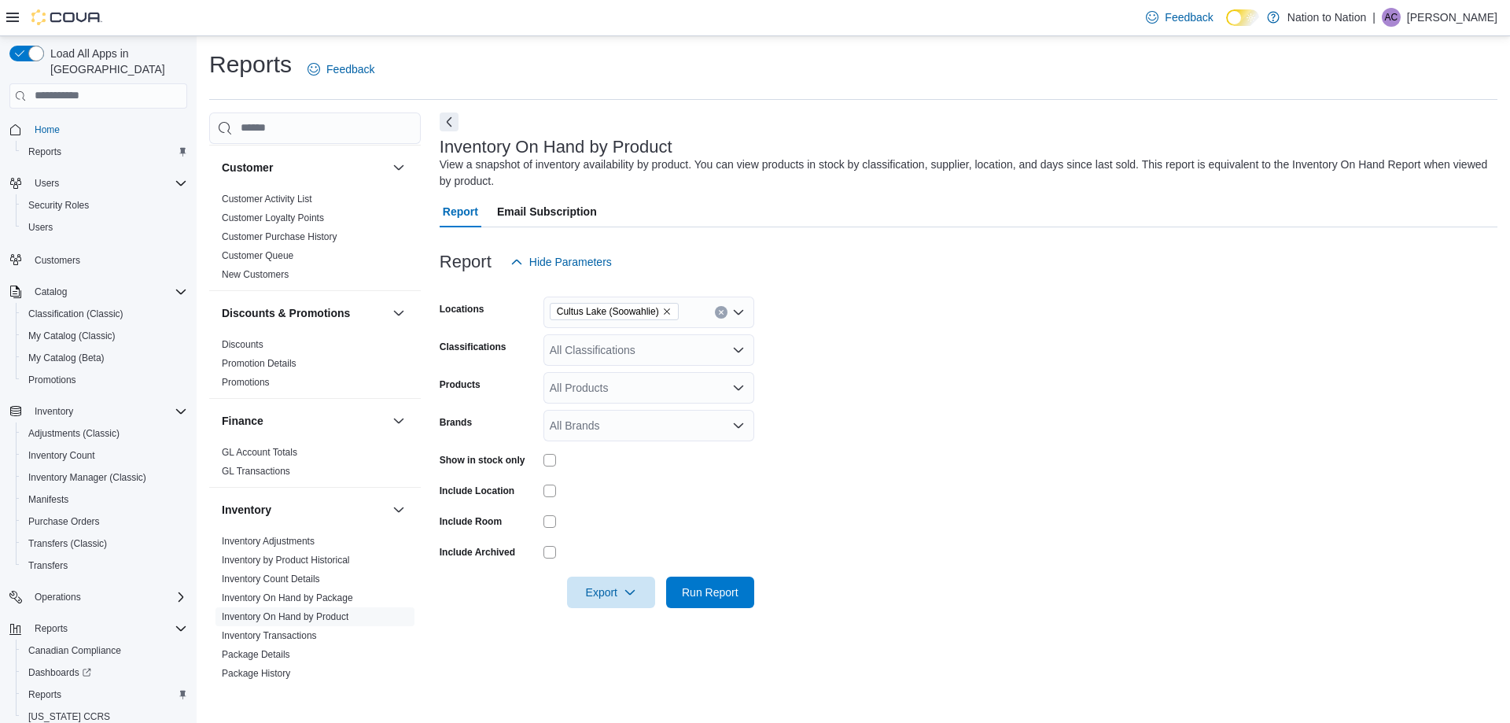
click at [687, 341] on div "All Classifications" at bounding box center [649, 349] width 211 height 31
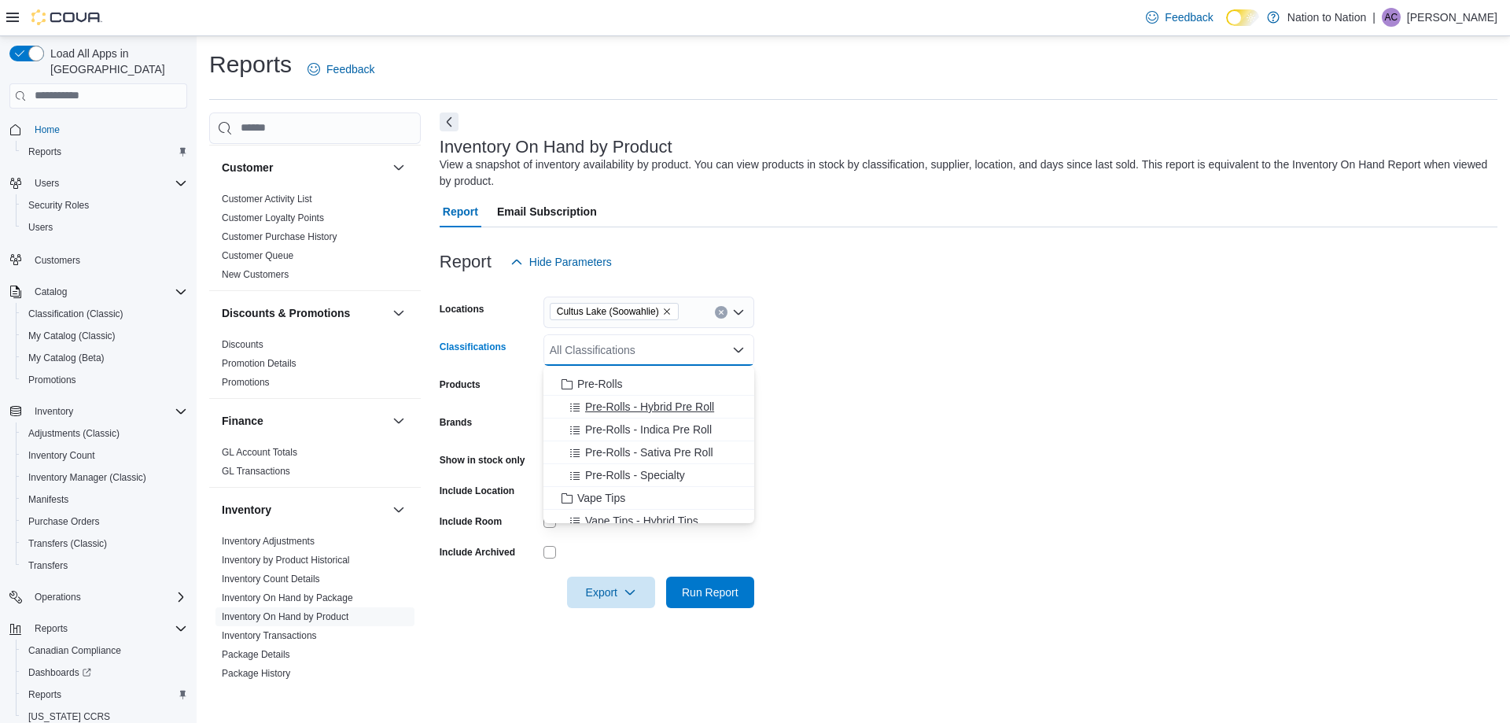
scroll to position [551, 0]
click at [603, 419] on span "Vape Tips" at bounding box center [601, 419] width 48 height 16
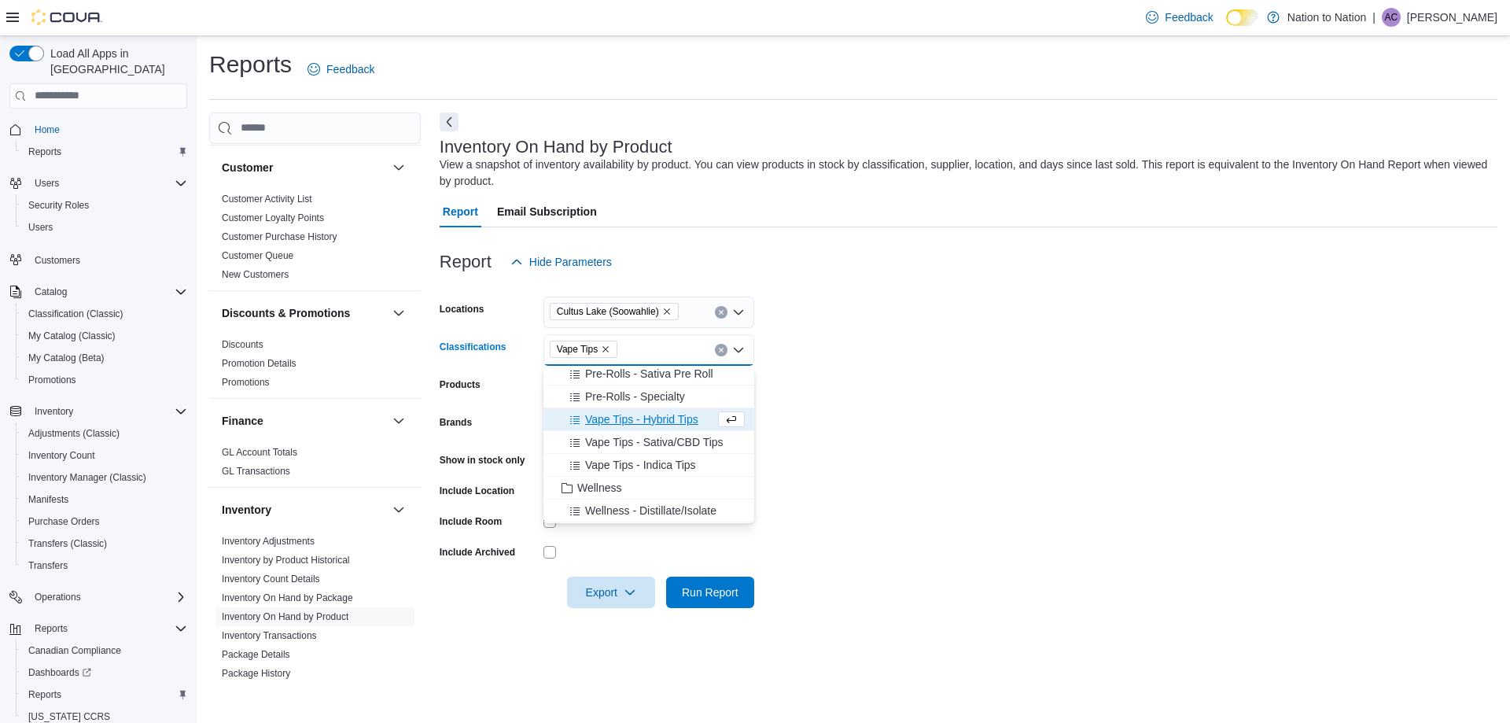
click at [608, 424] on span "Vape Tips - Hybrid Tips" at bounding box center [641, 419] width 113 height 16
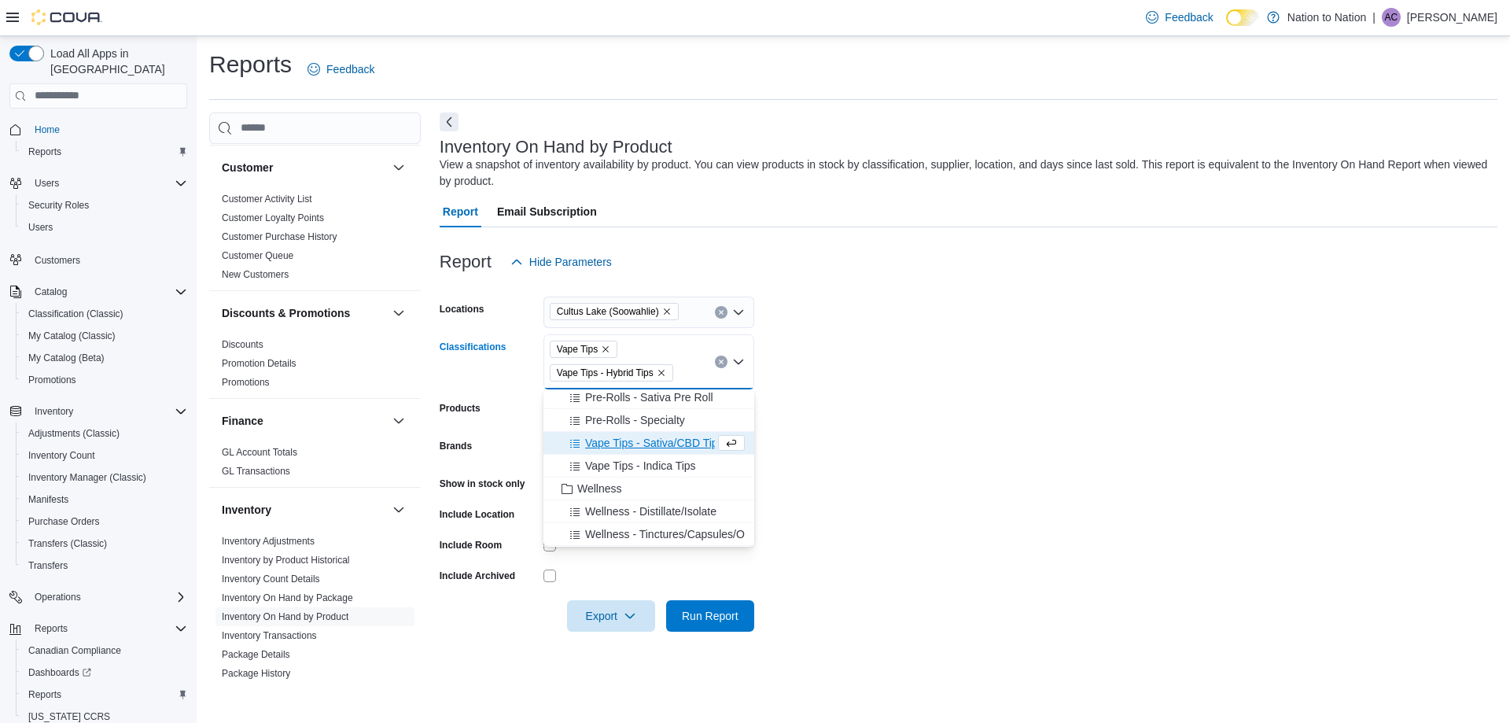
click at [608, 439] on span "Vape Tips - Sativa/CBD Tips" at bounding box center [654, 443] width 138 height 16
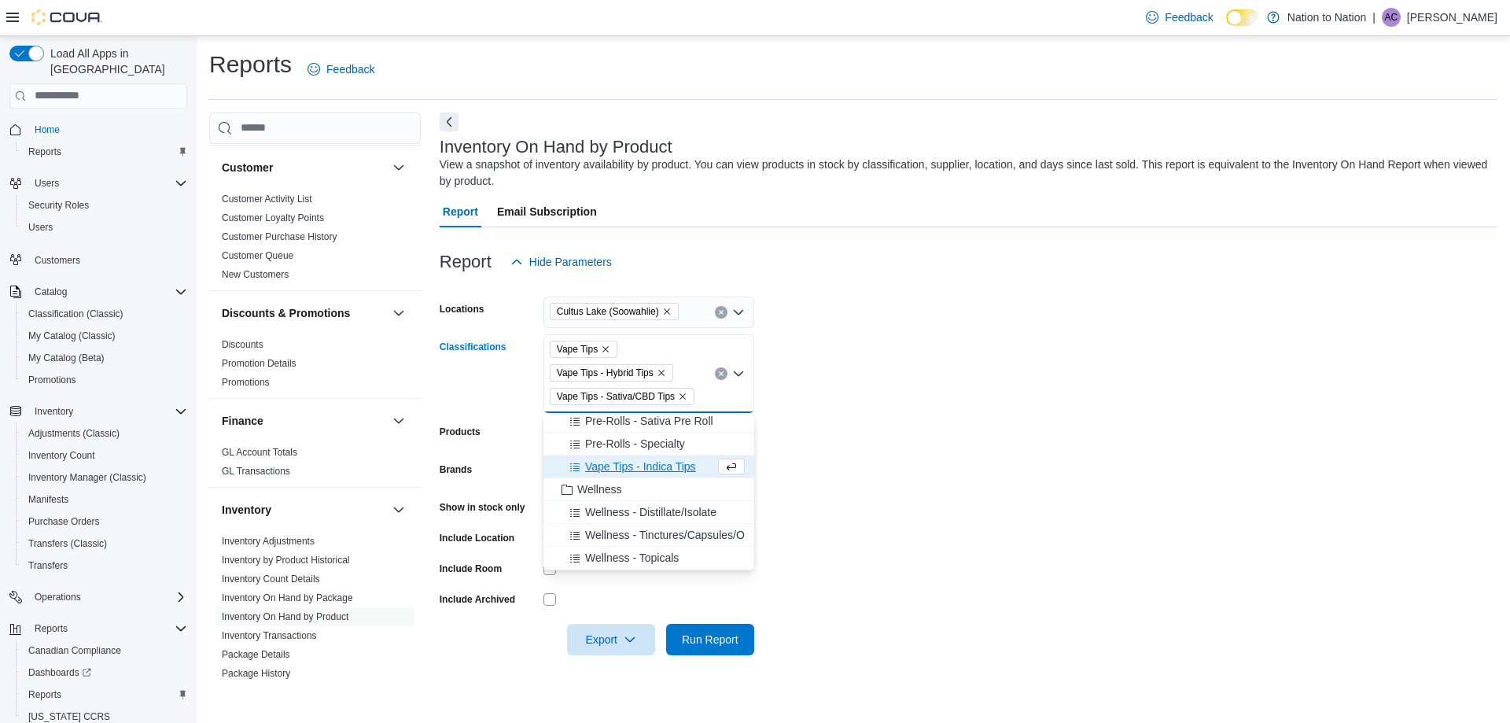
click at [610, 468] on span "Vape Tips - Indica Tips" at bounding box center [640, 467] width 111 height 16
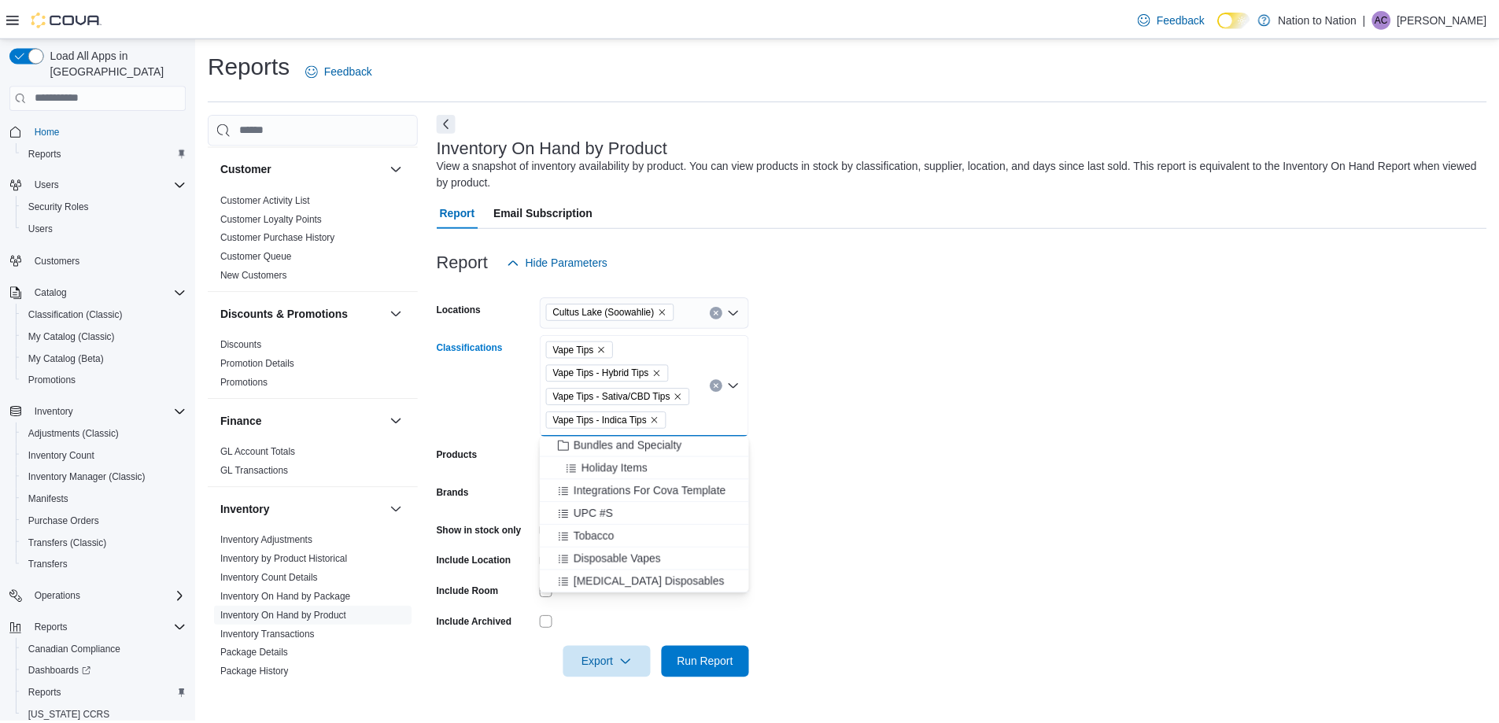
scroll to position [755, 0]
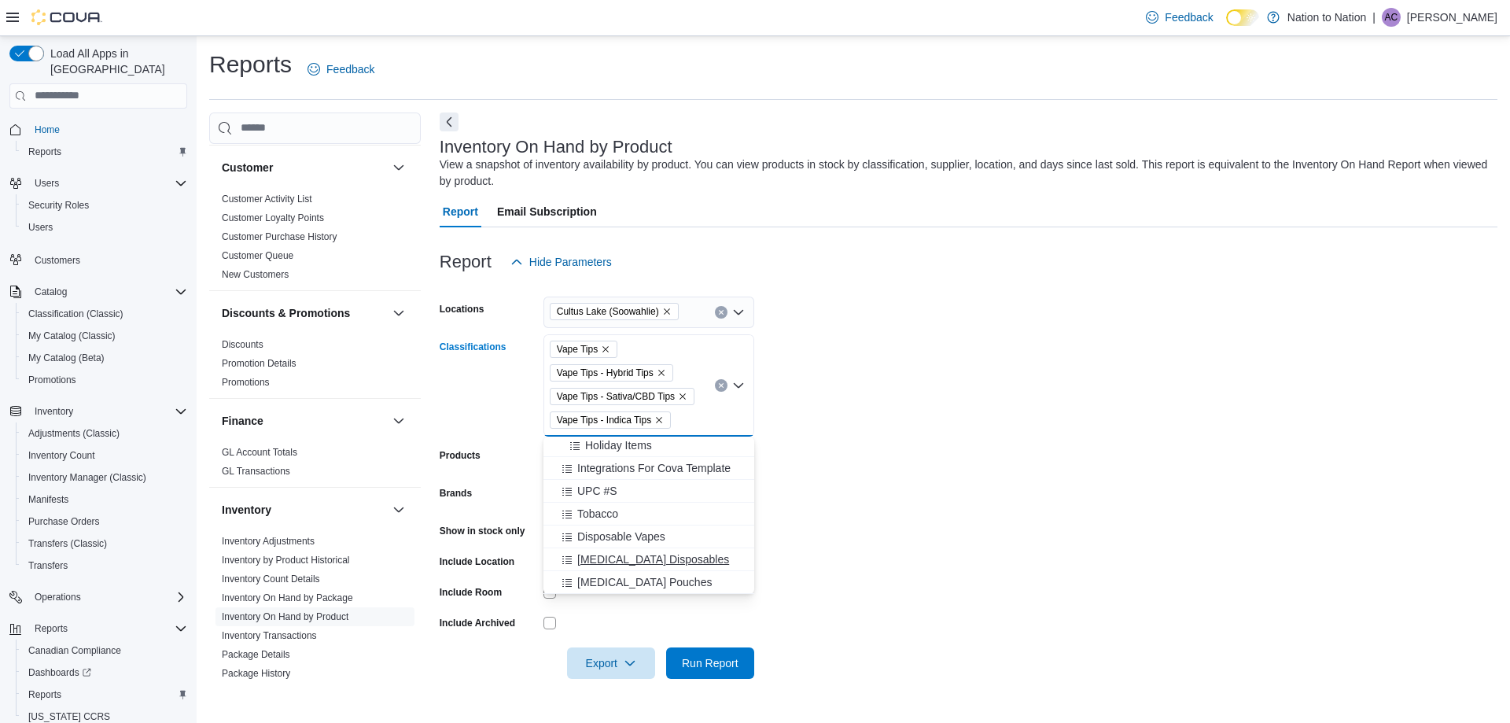
click at [629, 562] on span "[MEDICAL_DATA] Disposables" at bounding box center [653, 559] width 152 height 16
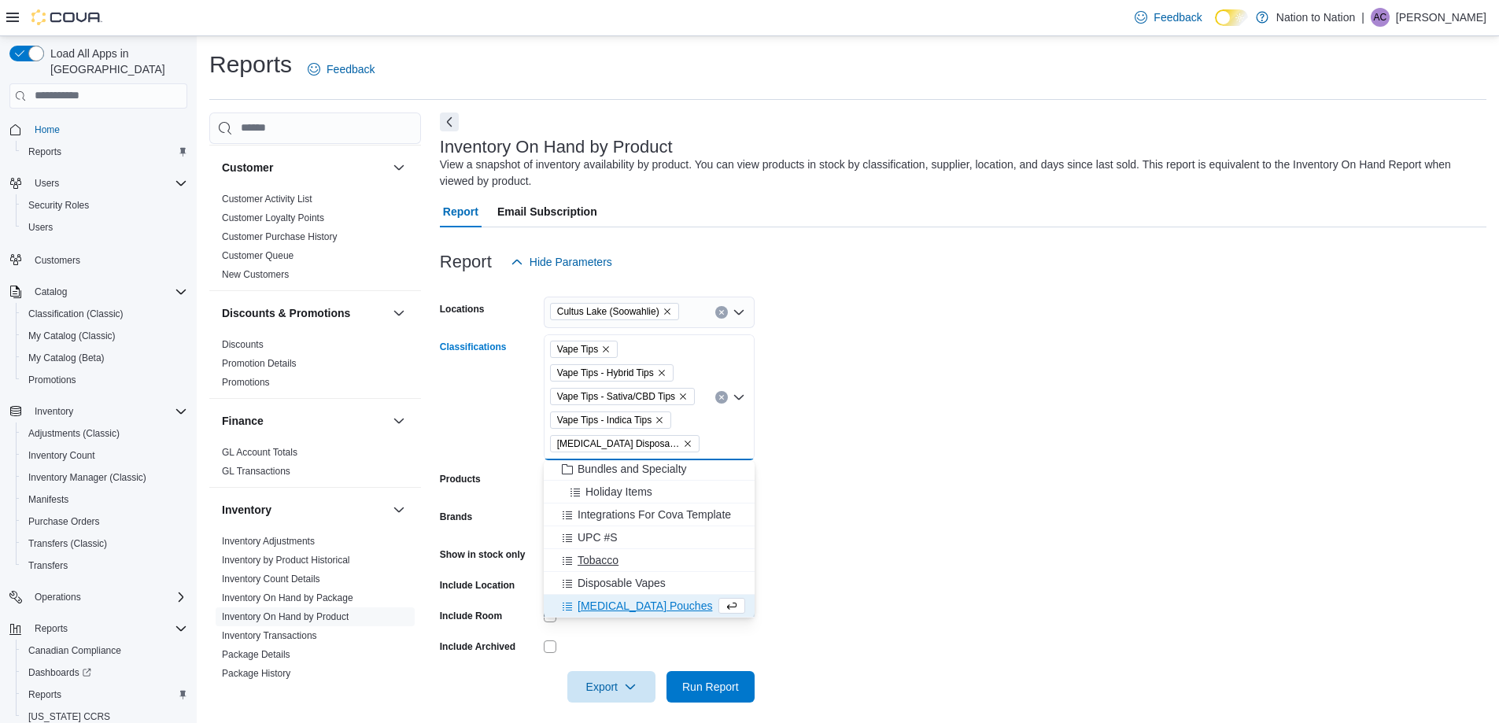
scroll to position [732, 0]
click at [634, 585] on span "Disposable Vapes" at bounding box center [621, 583] width 88 height 16
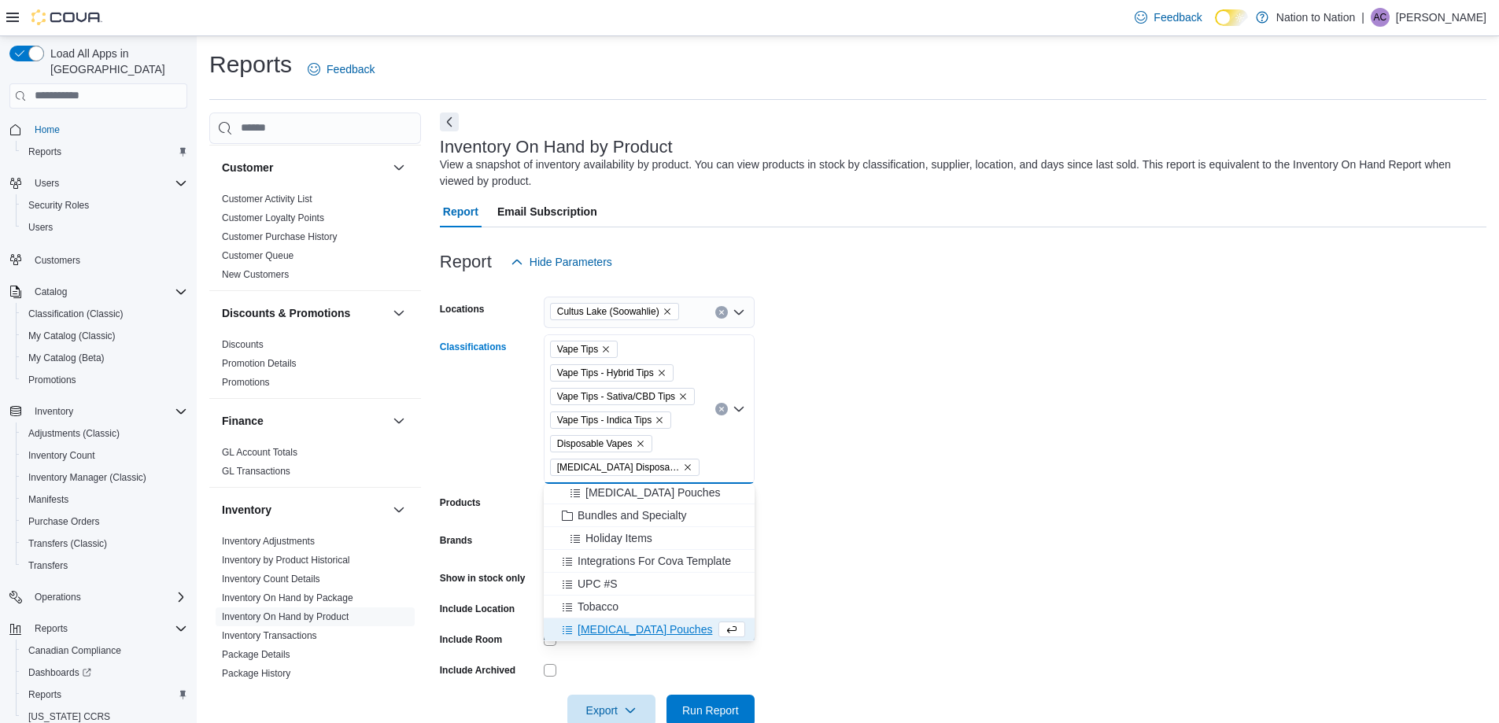
click at [833, 476] on form "Locations [GEOGRAPHIC_DATA] (Soowahlie) Classifications Vape Tips Vape Tips - H…" at bounding box center [963, 502] width 1046 height 448
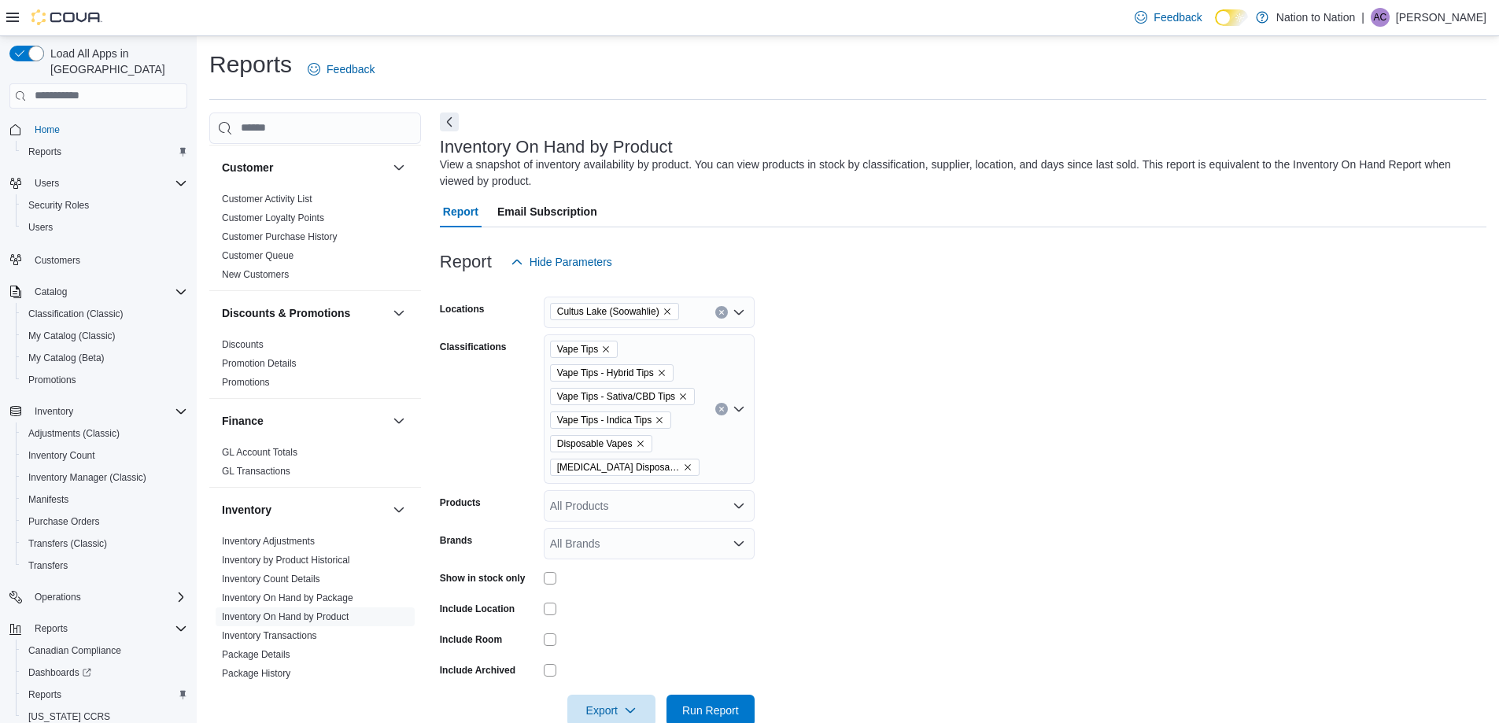
click at [686, 504] on div "All Products" at bounding box center [649, 505] width 211 height 31
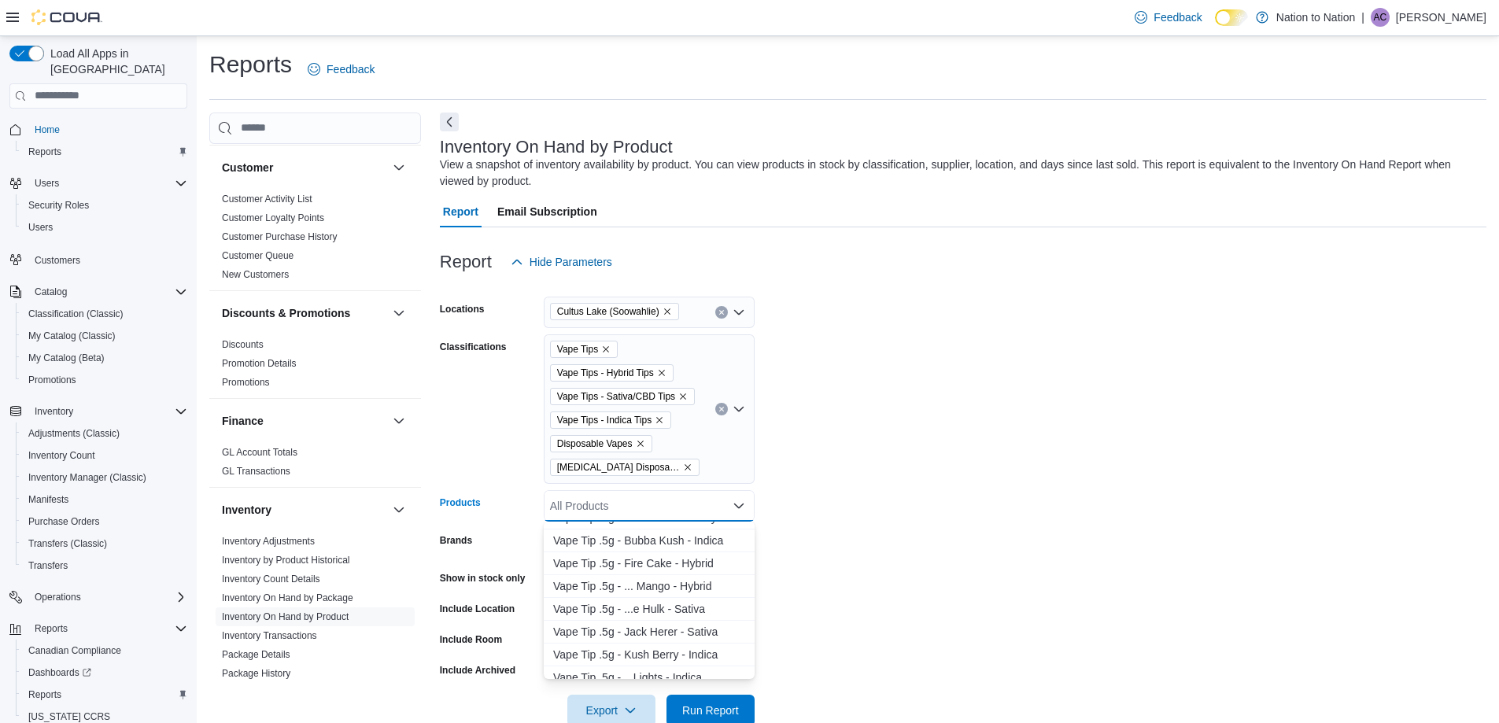
scroll to position [157, 0]
click at [852, 573] on form "Locations [GEOGRAPHIC_DATA] (Soowahlie) Classifications Vape Tips Vape Tips - H…" at bounding box center [963, 502] width 1046 height 448
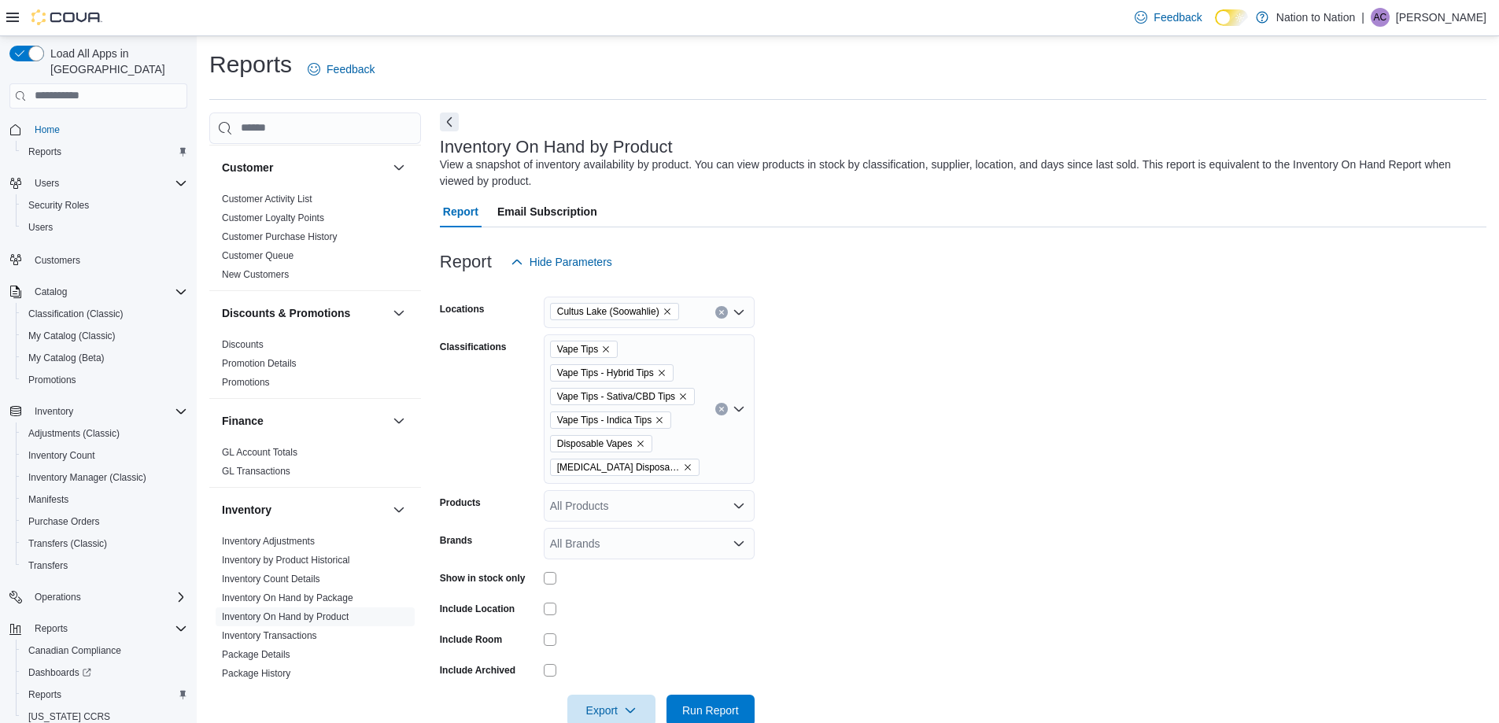
click at [672, 518] on div "All Products" at bounding box center [649, 505] width 211 height 31
click at [854, 544] on form "Locations [GEOGRAPHIC_DATA] (Soowahlie) Classifications Vape Tips Vape Tips - H…" at bounding box center [963, 502] width 1046 height 448
click at [713, 704] on span "Run Report" at bounding box center [710, 710] width 57 height 16
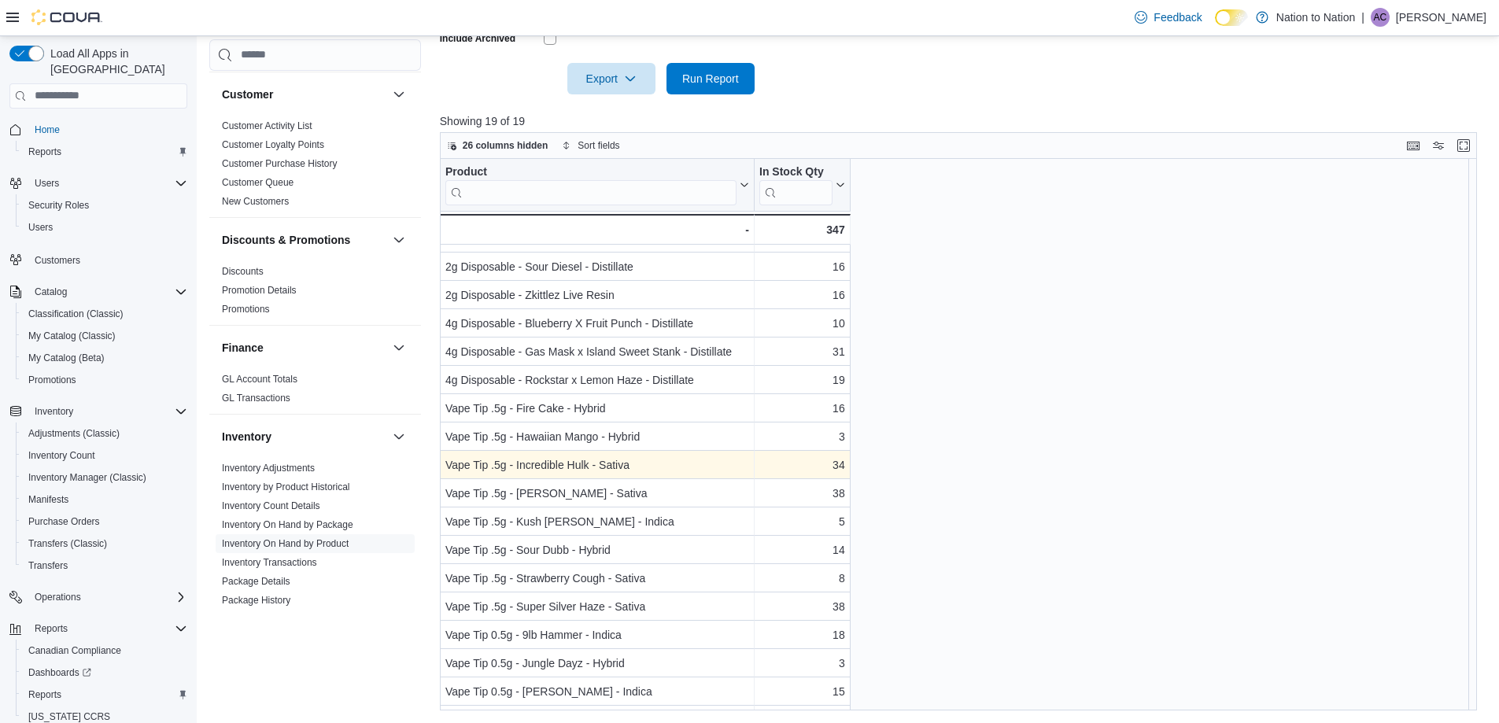
scroll to position [72, 0]
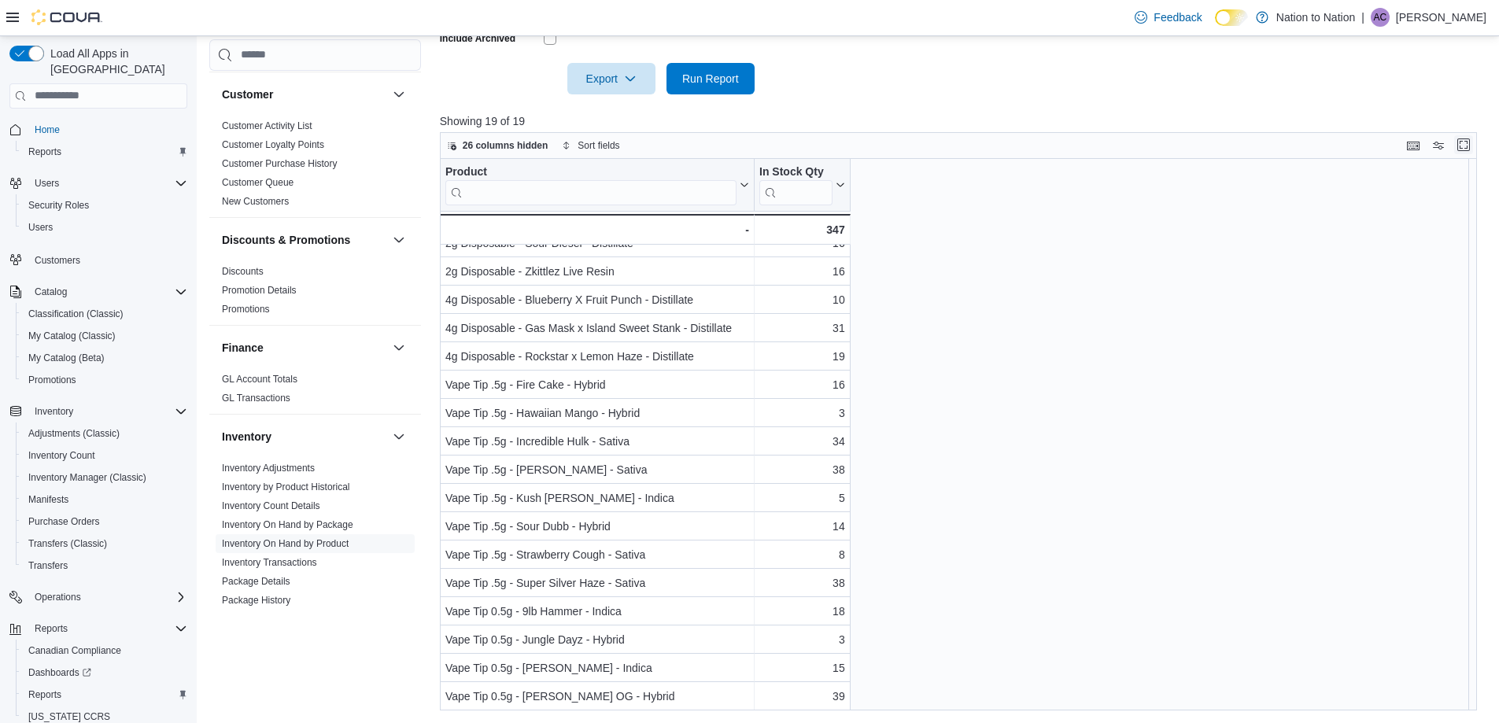
click at [1473, 142] on button "Enter fullscreen" at bounding box center [1463, 144] width 19 height 19
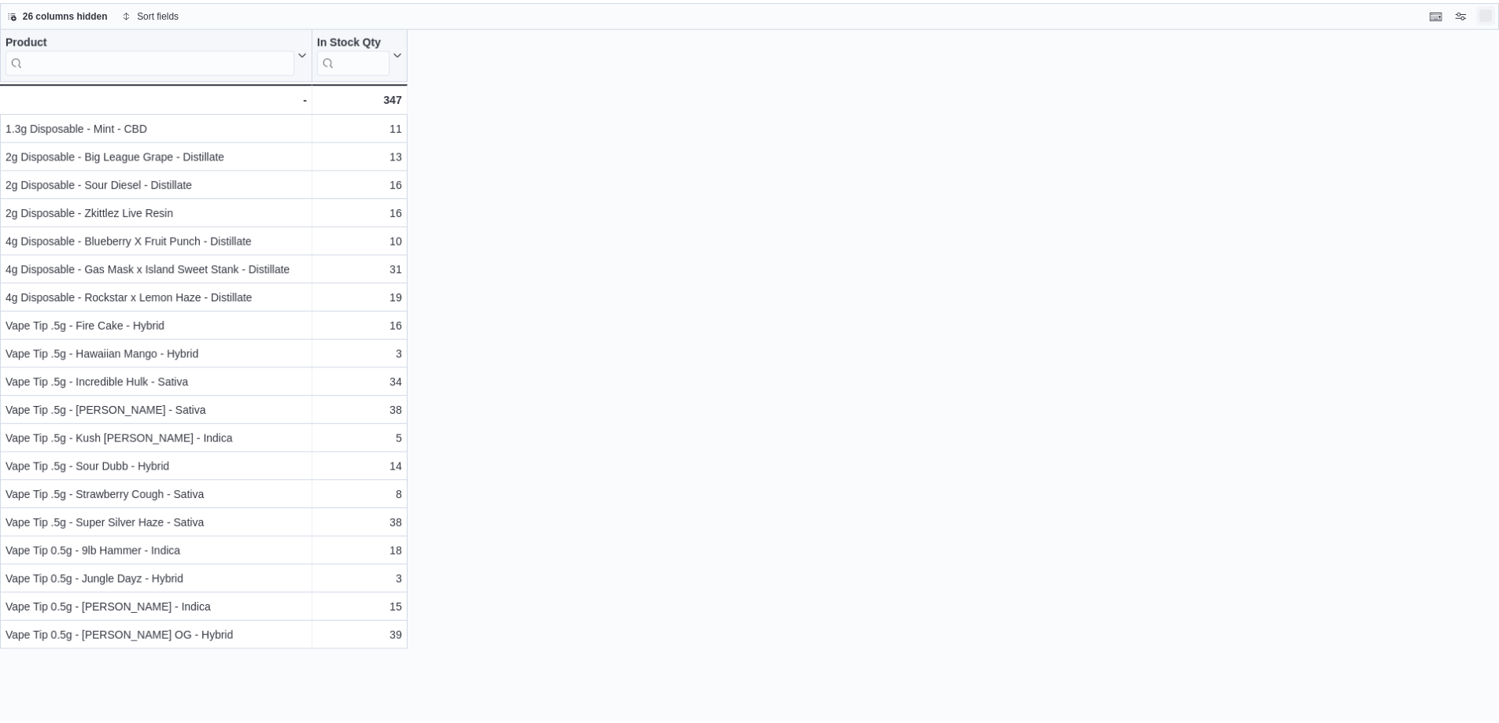
scroll to position [0, 0]
click at [1497, 17] on button "Exit fullscreen" at bounding box center [1497, 12] width 19 height 19
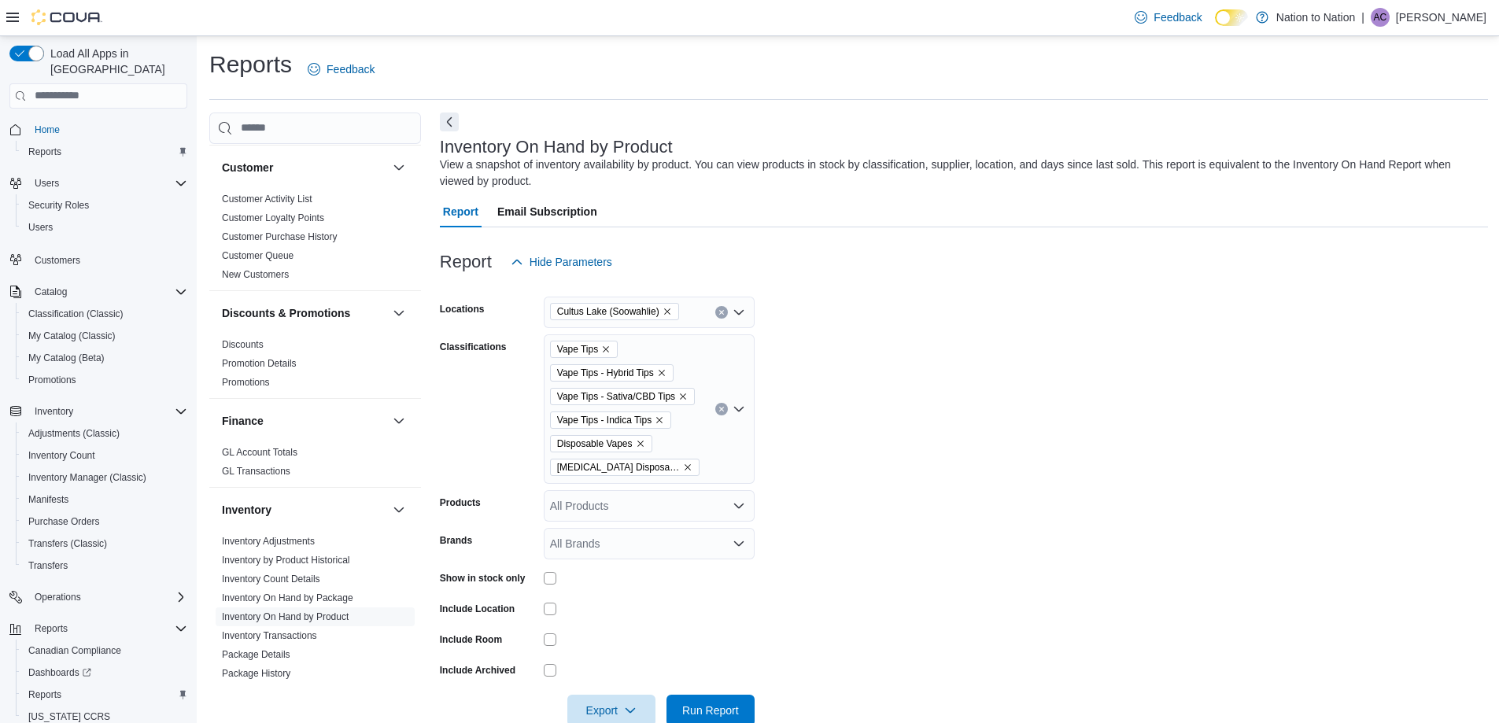
click at [607, 347] on icon "Remove Vape Tips from selection in this group" at bounding box center [605, 349] width 9 height 9
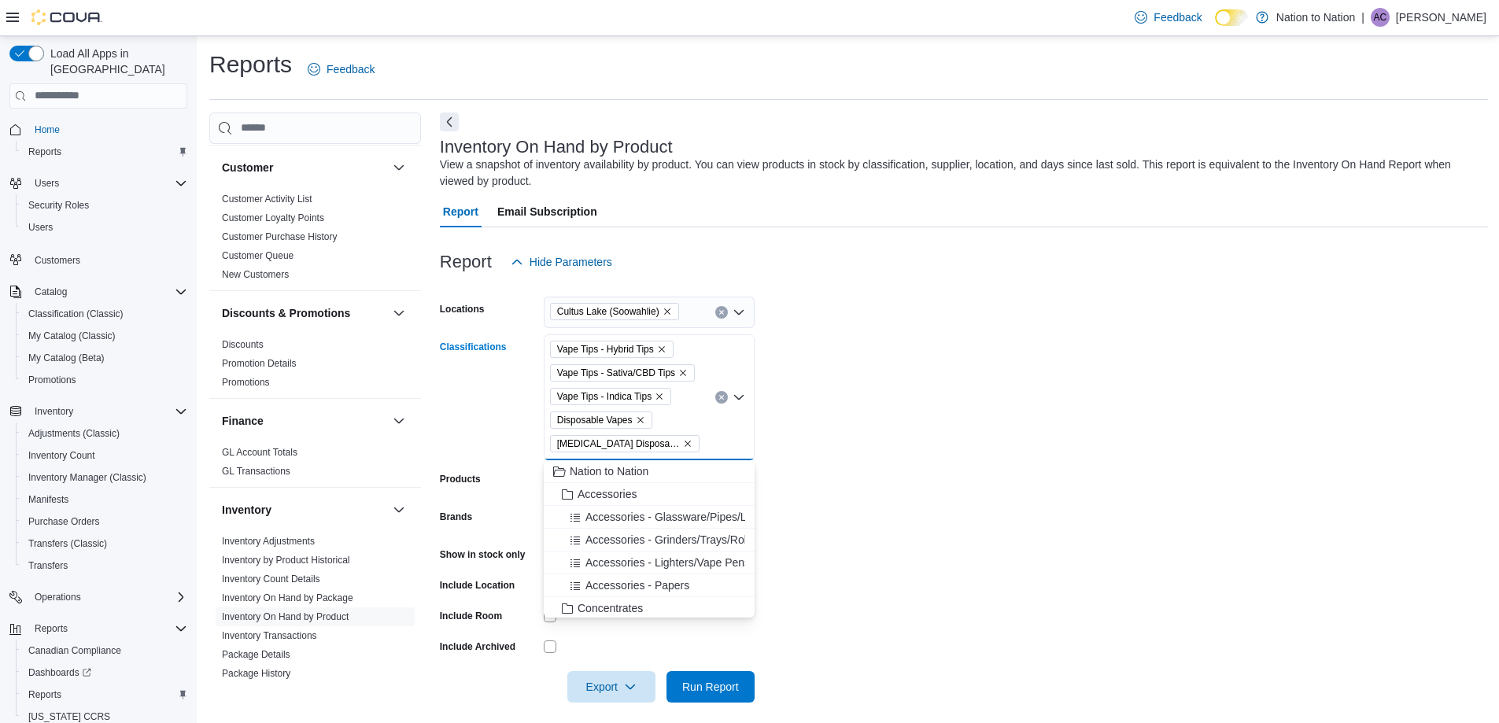
click at [607, 347] on span "Vape Tips - Hybrid Tips" at bounding box center [605, 349] width 97 height 16
click at [662, 347] on icon "Remove Vape Tips - Hybrid Tips from selection in this group" at bounding box center [661, 349] width 9 height 9
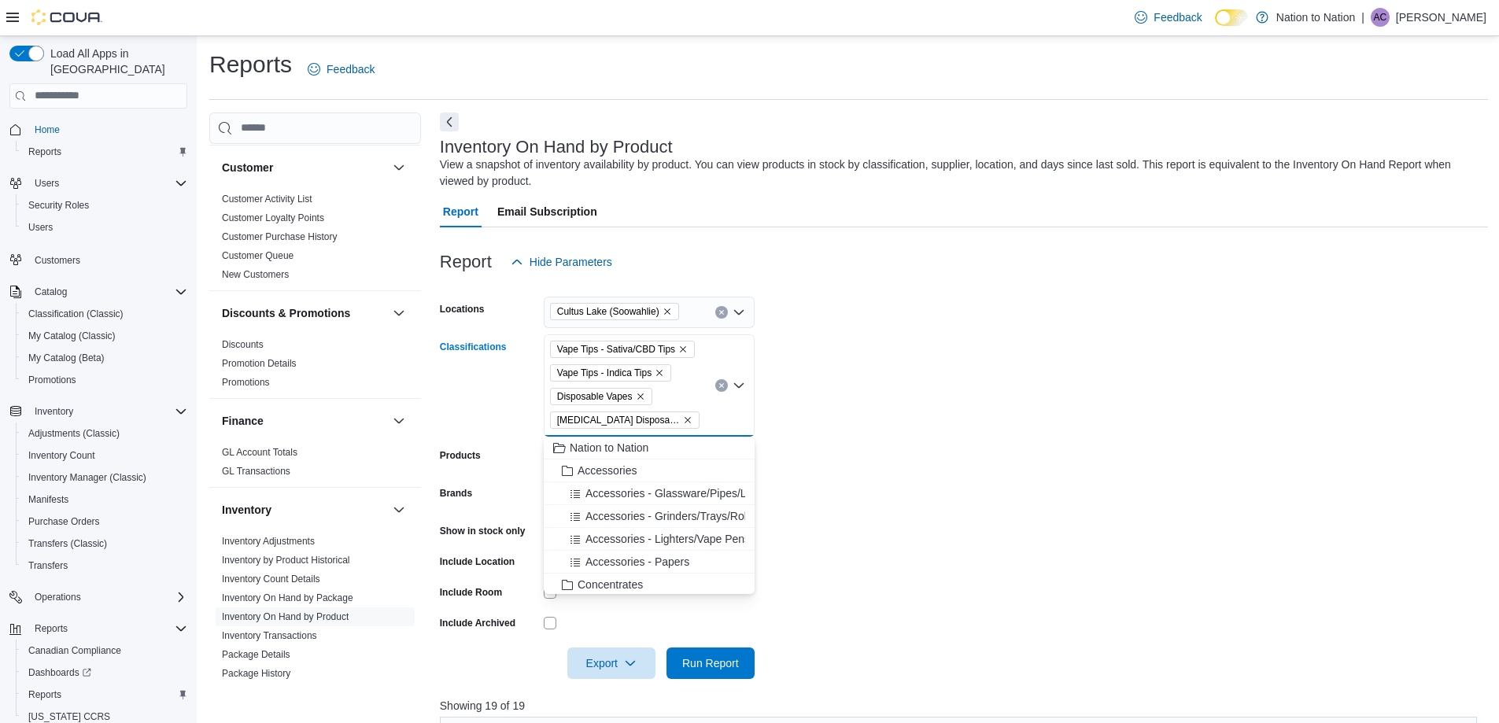
click at [688, 345] on span "Vape Tips - Sativa/CBD Tips" at bounding box center [622, 349] width 145 height 17
click at [720, 384] on icon "Clear input" at bounding box center [721, 385] width 4 height 4
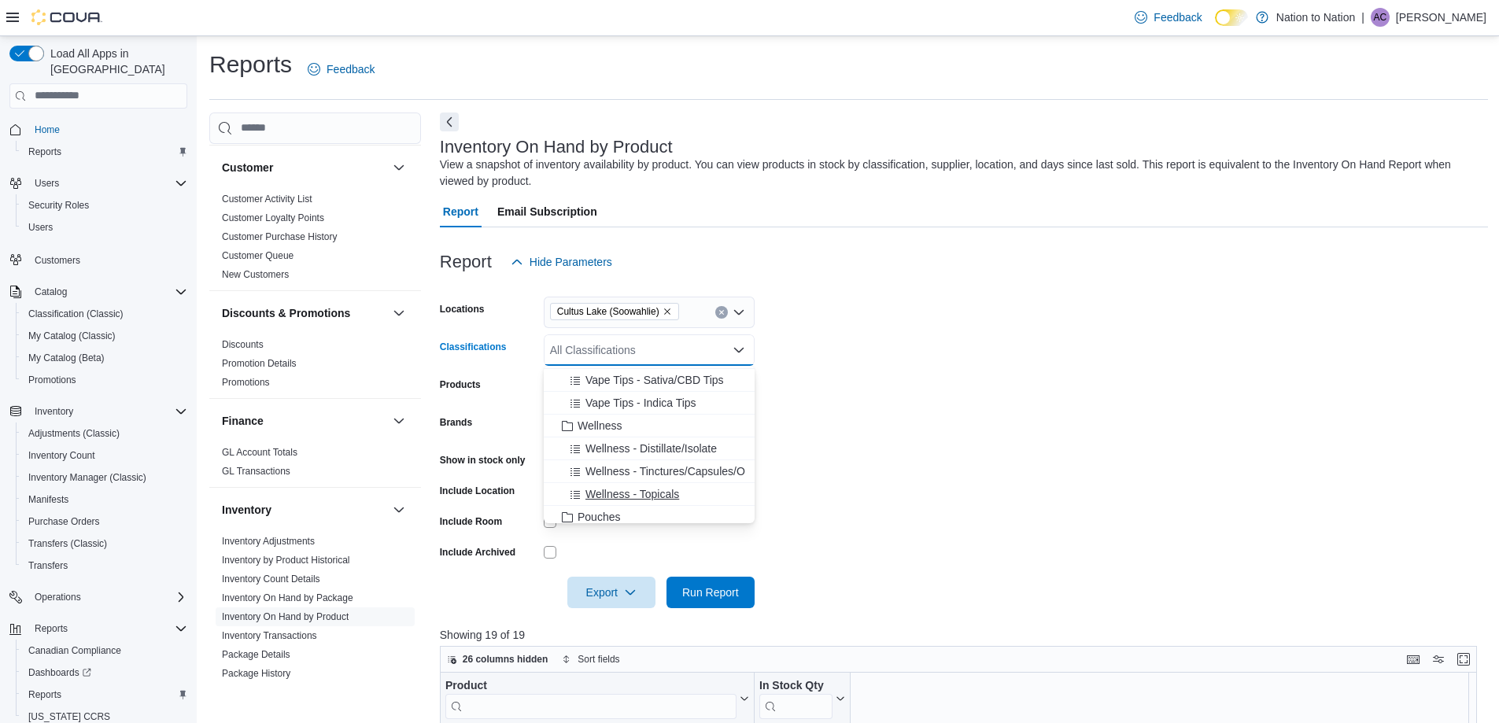
scroll to position [629, 0]
click at [609, 434] on span "Wellness" at bounding box center [599, 432] width 45 height 16
click at [650, 434] on span "Edibles - Sodas/Honey" at bounding box center [641, 427] width 112 height 16
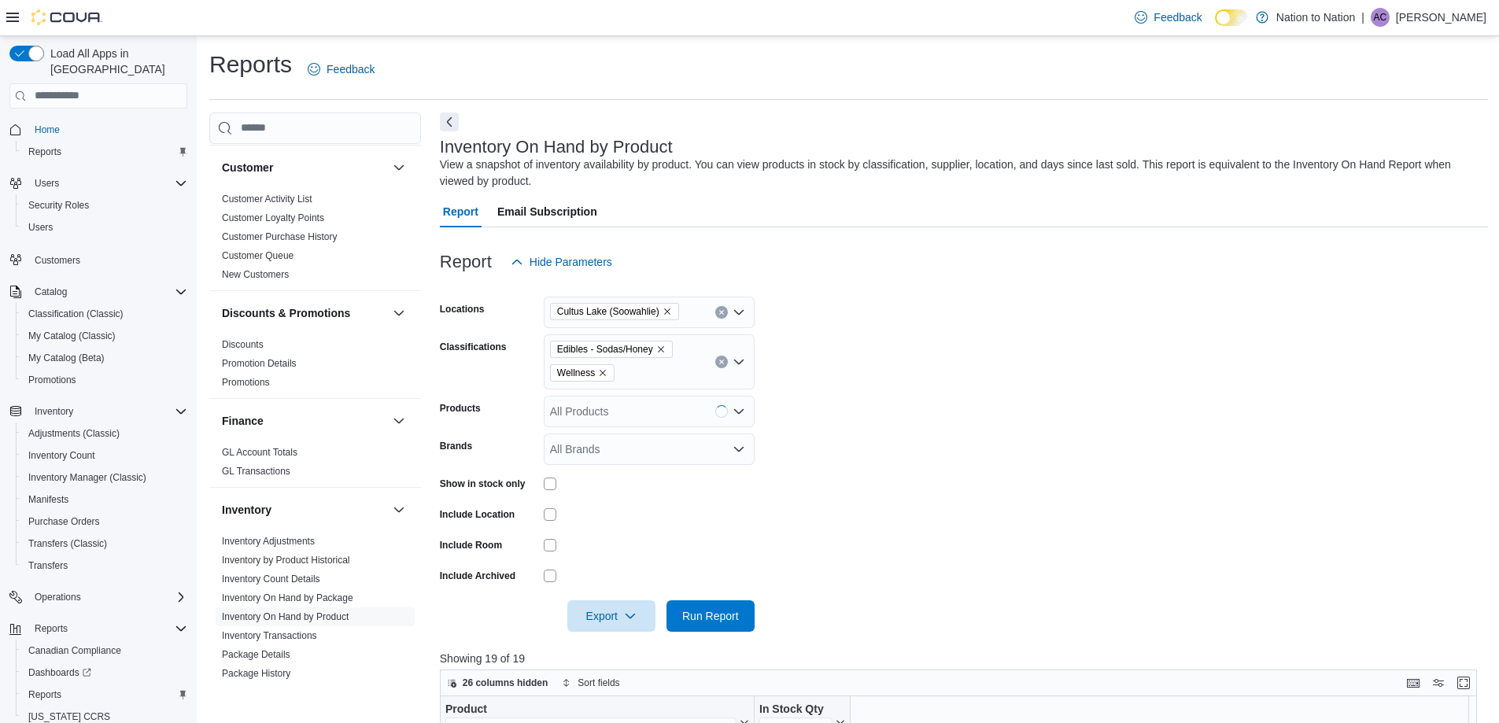
click at [905, 443] on form "Locations [GEOGRAPHIC_DATA] (Soowahlie) Classifications Edibles - Sodas/Honey W…" at bounding box center [964, 455] width 1048 height 354
click at [705, 614] on span "Run Report" at bounding box center [710, 615] width 57 height 16
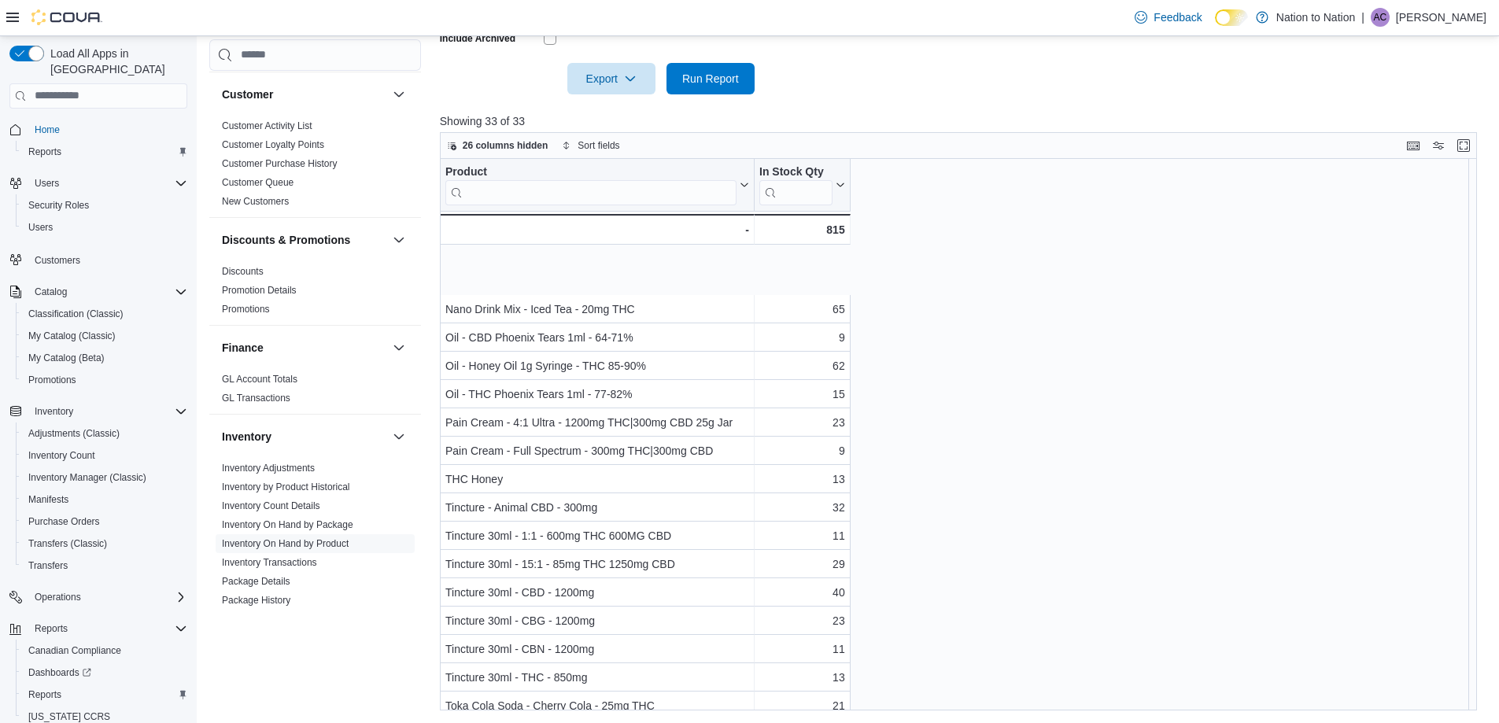
scroll to position [469, 0]
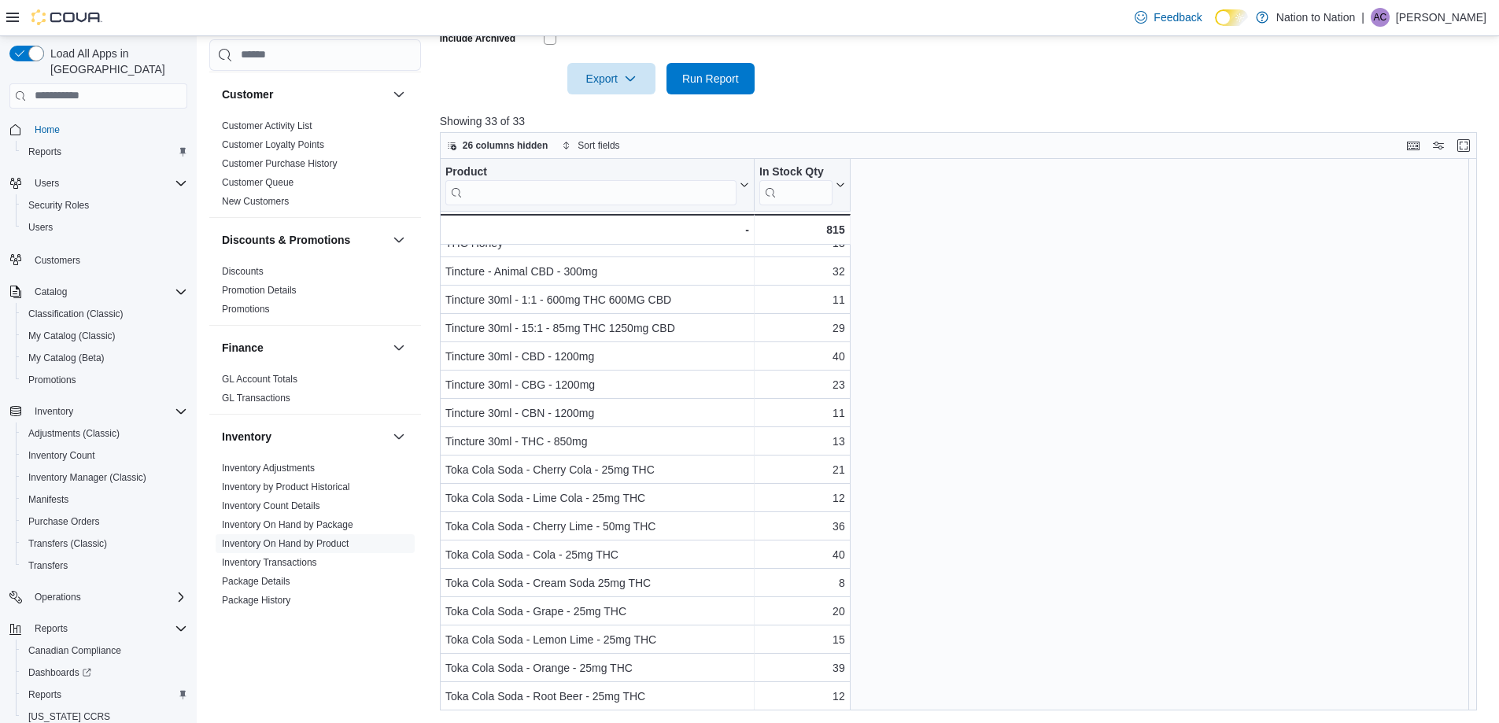
click at [1157, 526] on div "Product Click to view column header actions In Stock Qty Click to view column h…" at bounding box center [964, 434] width 1048 height 551
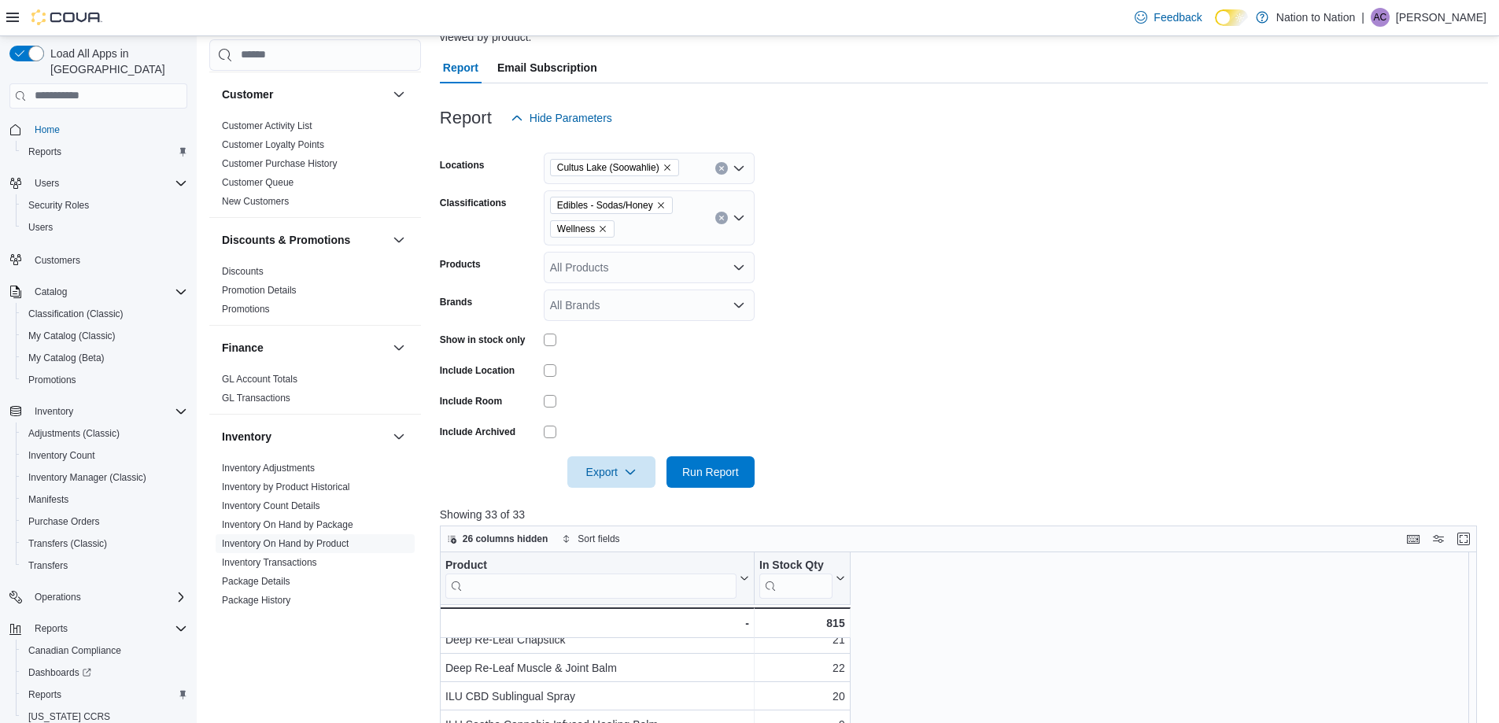
scroll to position [65, 0]
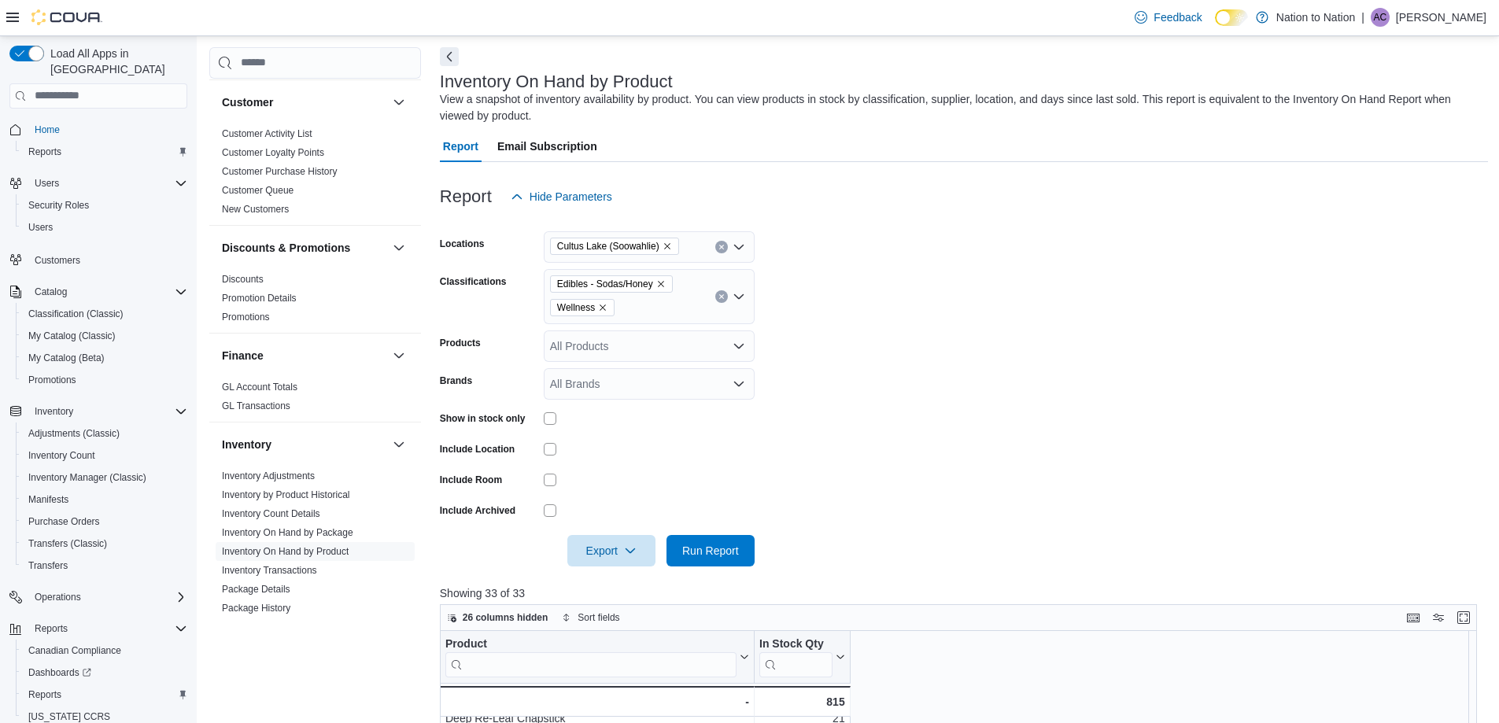
click at [721, 296] on icon "Clear input" at bounding box center [721, 296] width 4 height 4
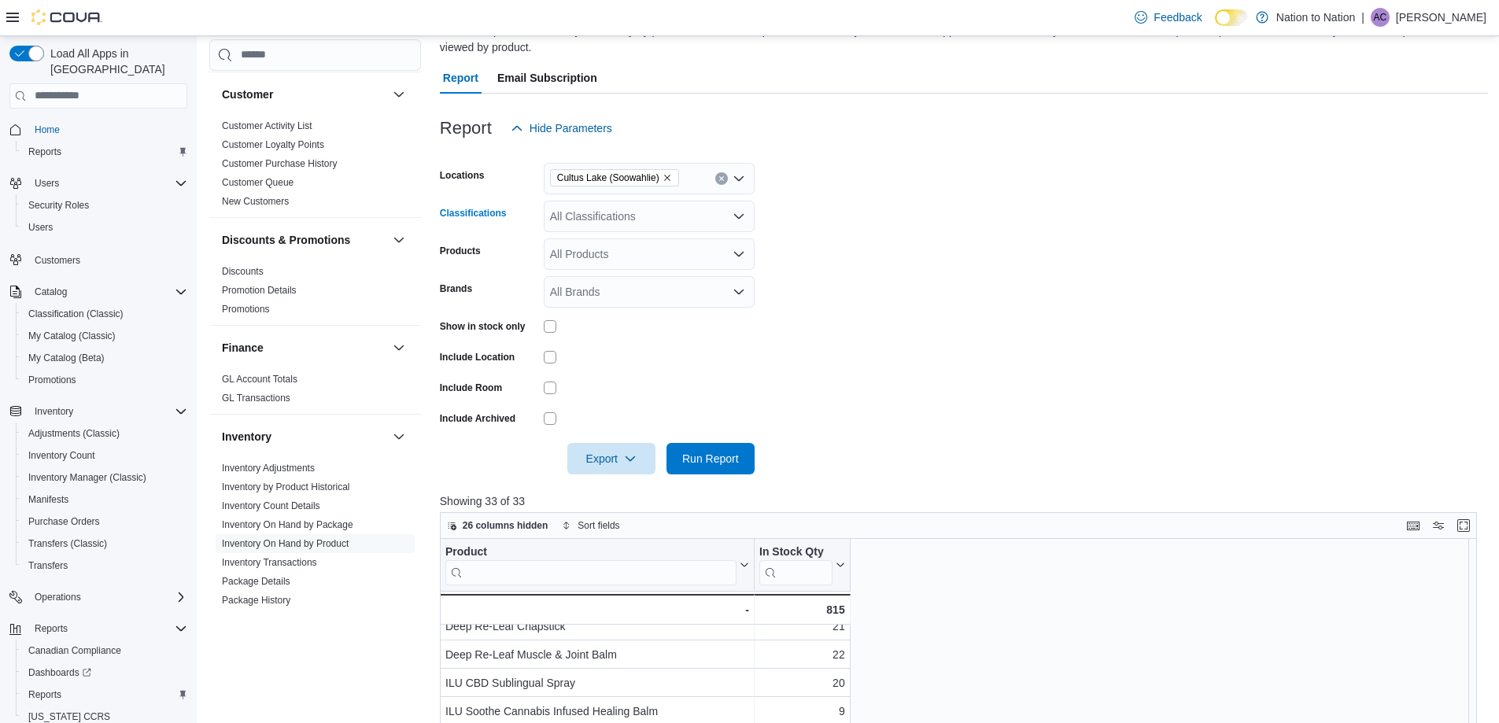
scroll to position [144, 0]
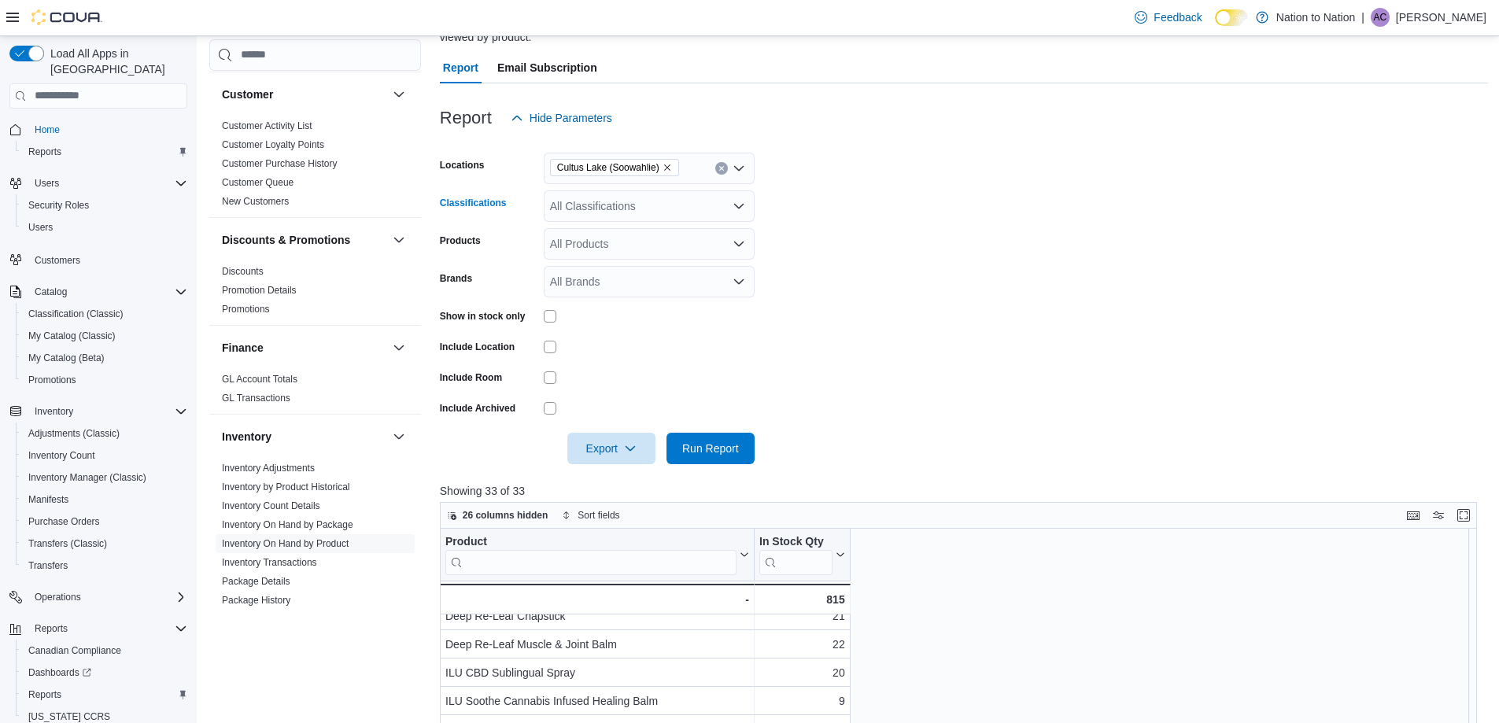
click at [736, 200] on icon "Open list of options" at bounding box center [738, 206] width 13 height 13
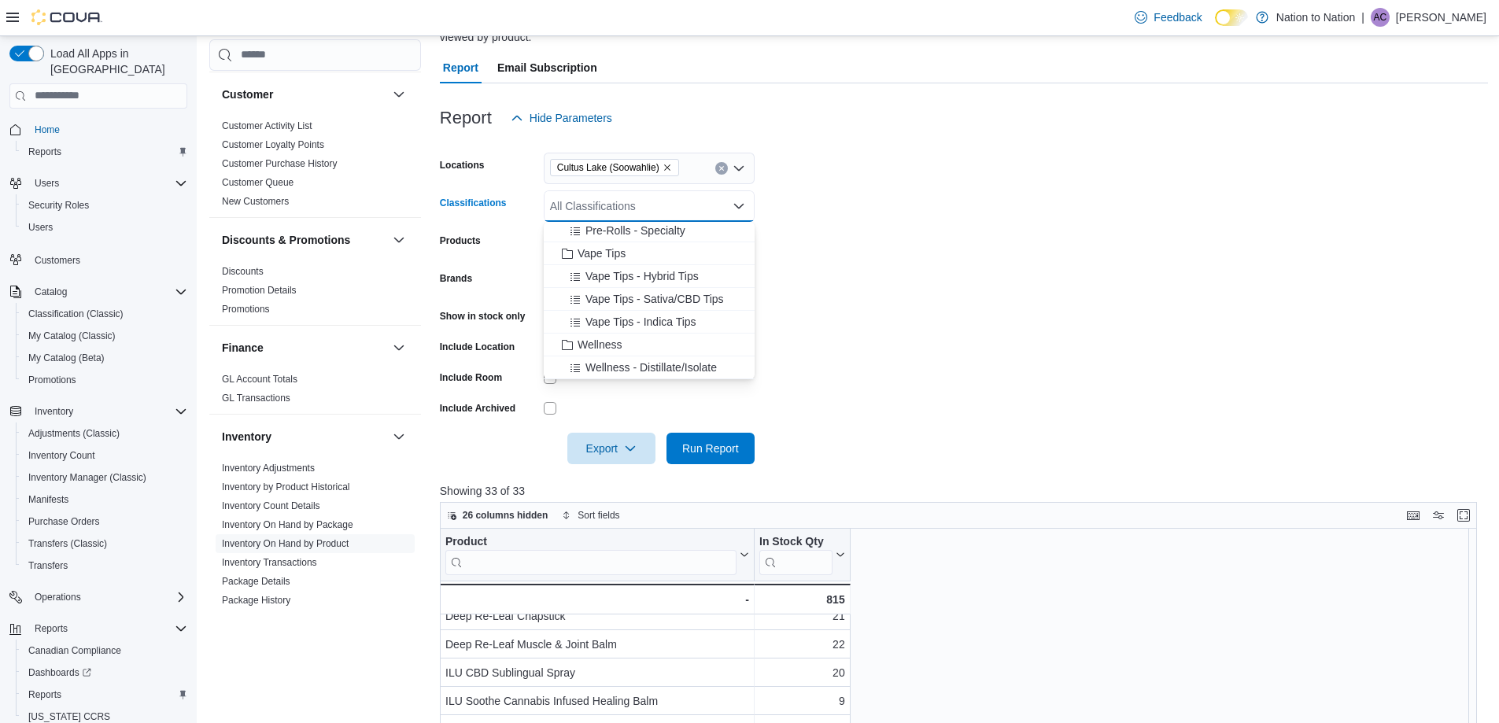
scroll to position [551, 0]
click at [590, 273] on span "Vape Tips" at bounding box center [601, 275] width 48 height 16
click at [641, 320] on span "Disposable Vapes" at bounding box center [621, 322] width 88 height 16
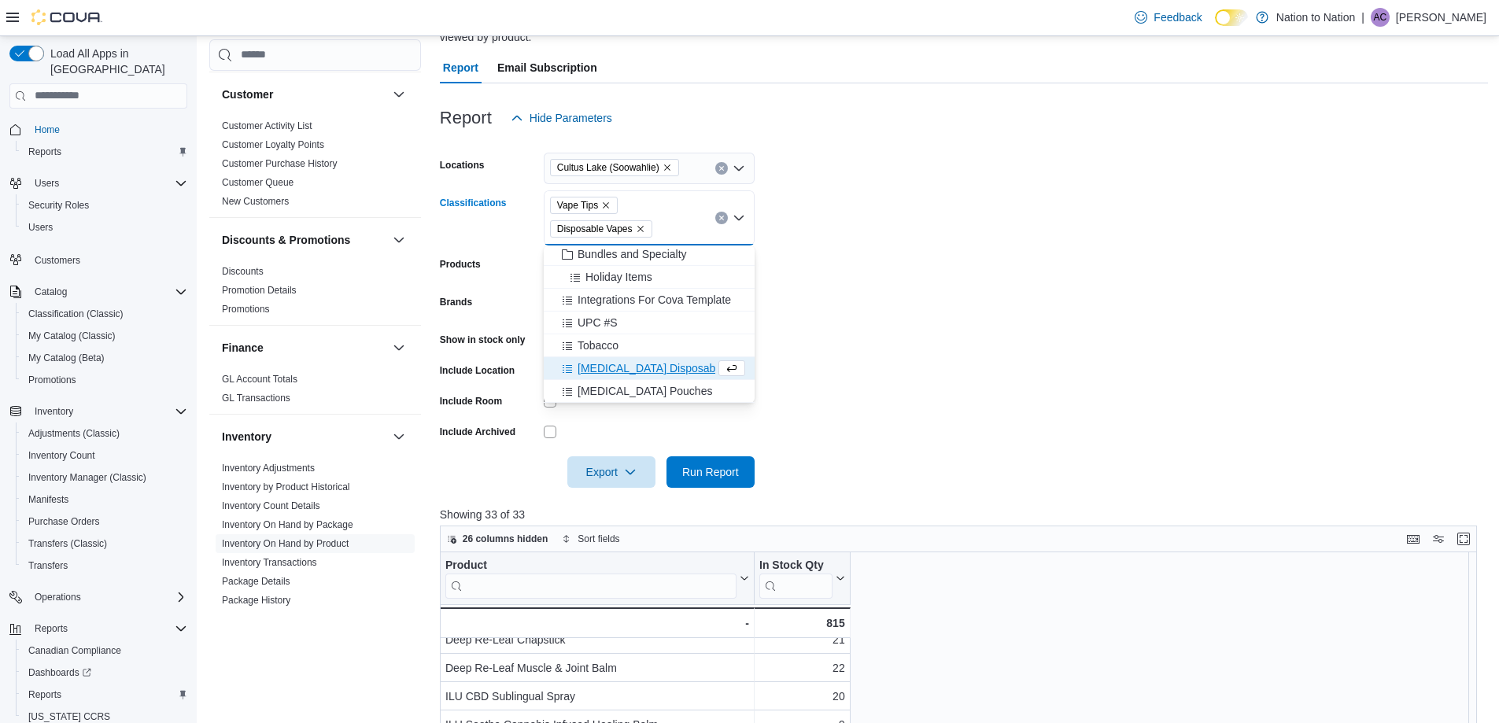
click at [828, 255] on form "Locations [GEOGRAPHIC_DATA] (Soowahlie) Classifications Vape Tips Disposable Va…" at bounding box center [964, 311] width 1048 height 354
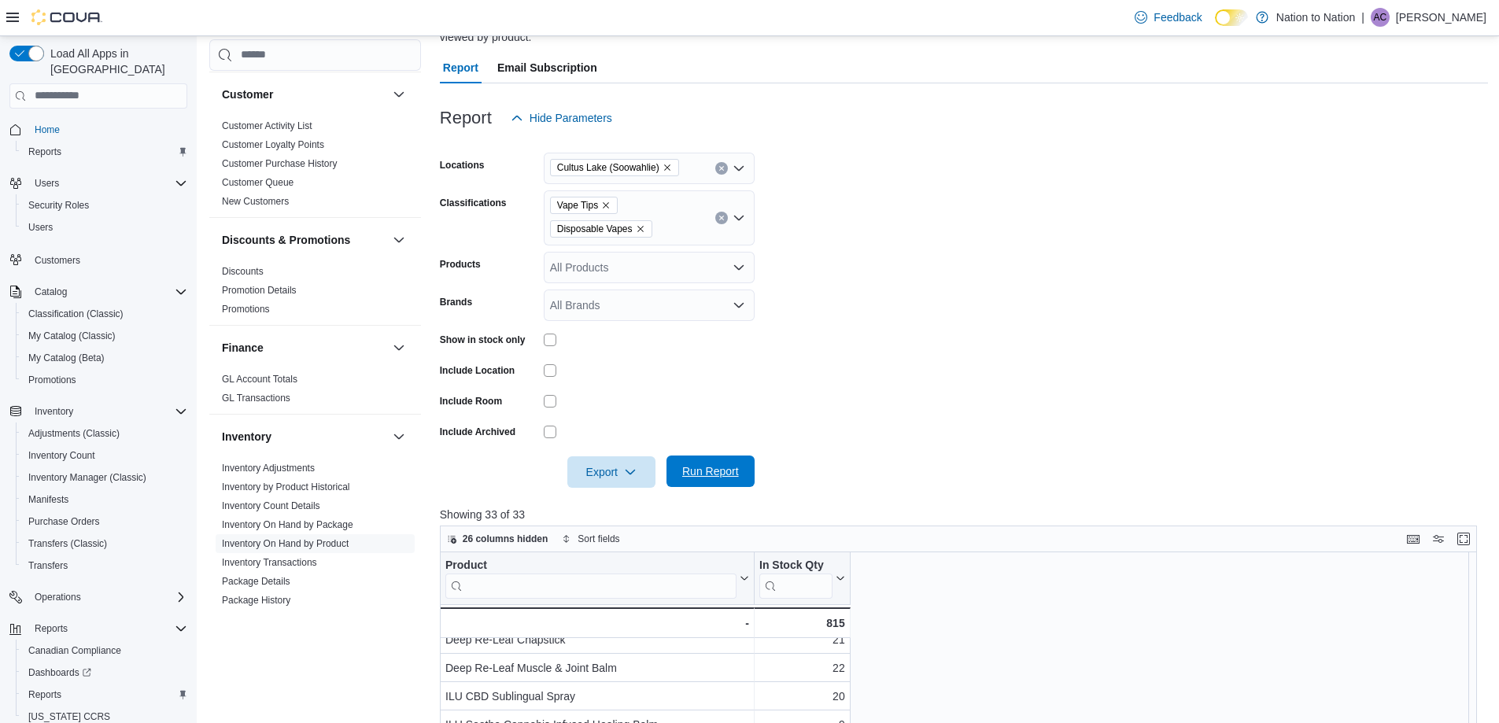
click at [688, 468] on span "Run Report" at bounding box center [710, 471] width 57 height 16
